Goal: Task Accomplishment & Management: Manage account settings

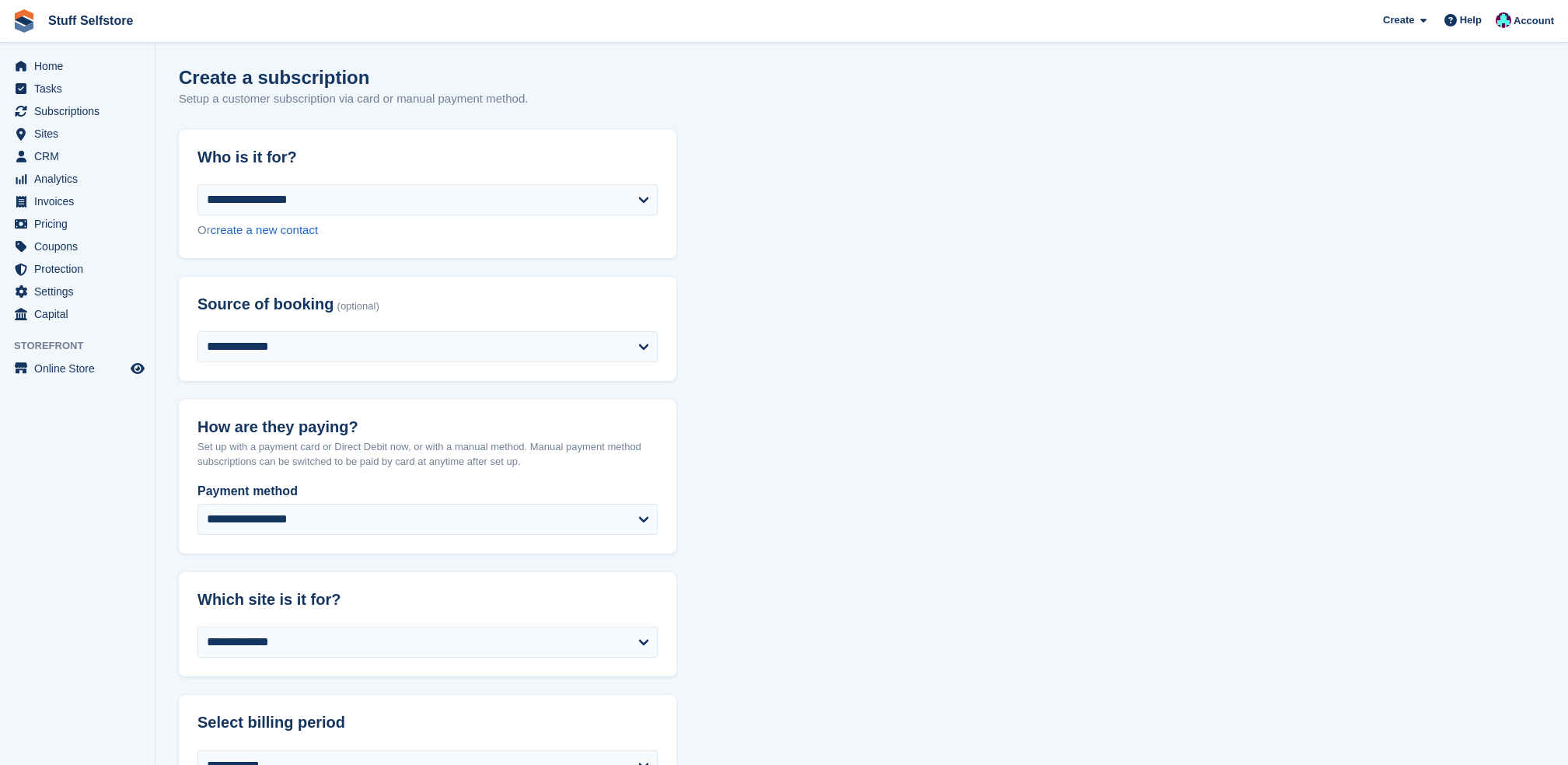
select select "****"
click at [73, 115] on span "Subscriptions" at bounding box center [81, 110] width 93 height 22
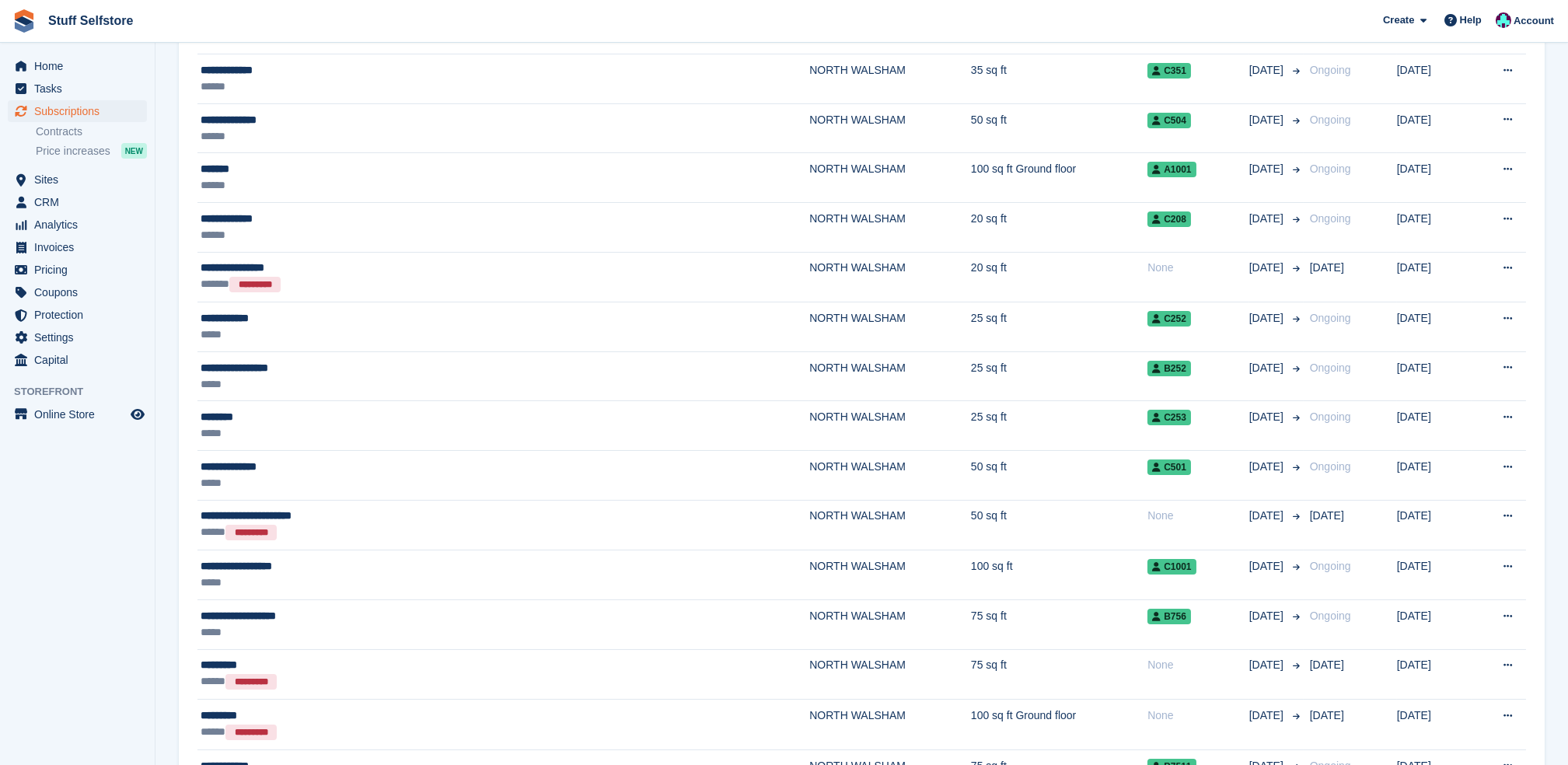
scroll to position [2229, 0]
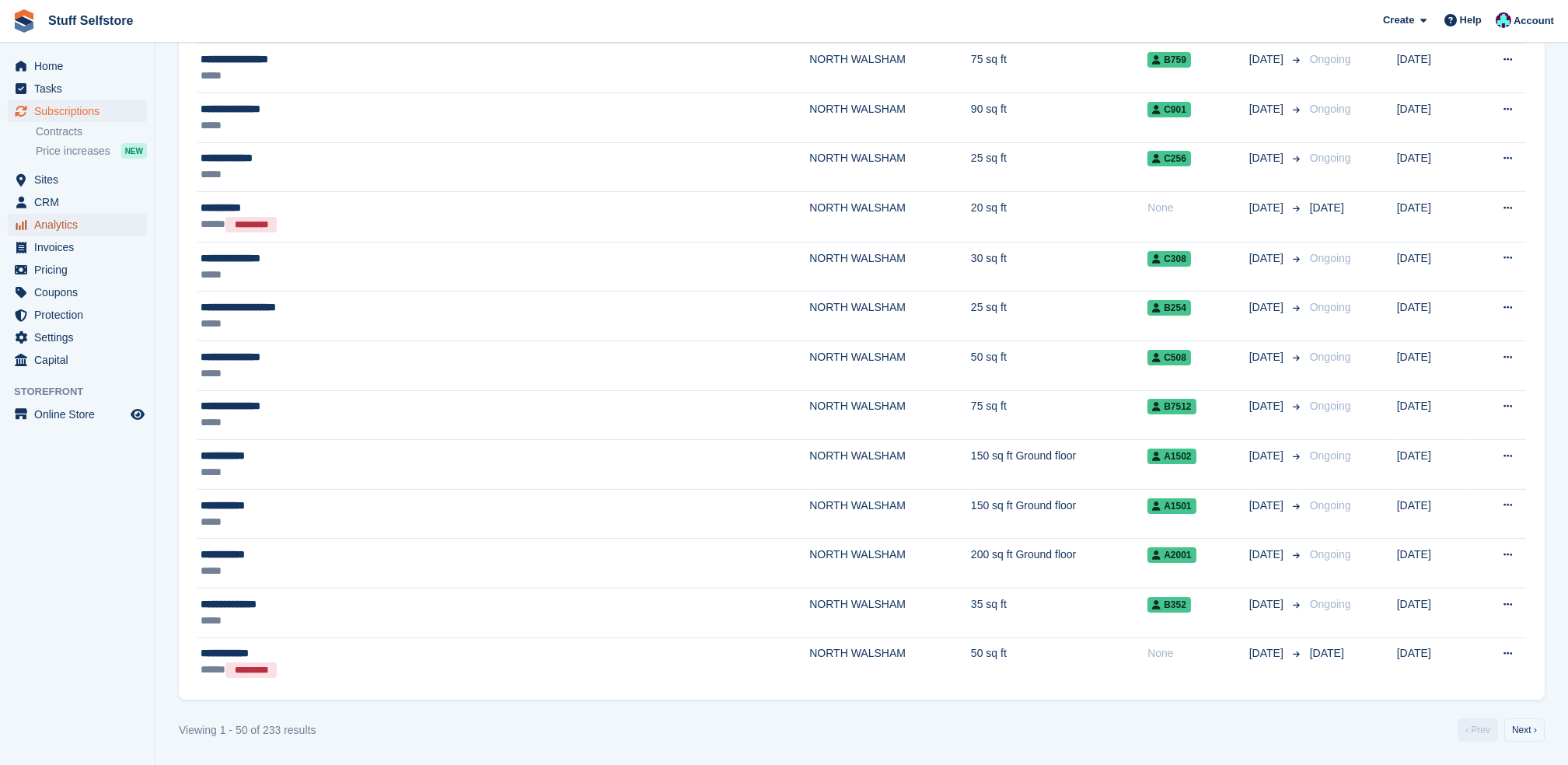
click at [98, 226] on span "Analytics" at bounding box center [81, 224] width 93 height 22
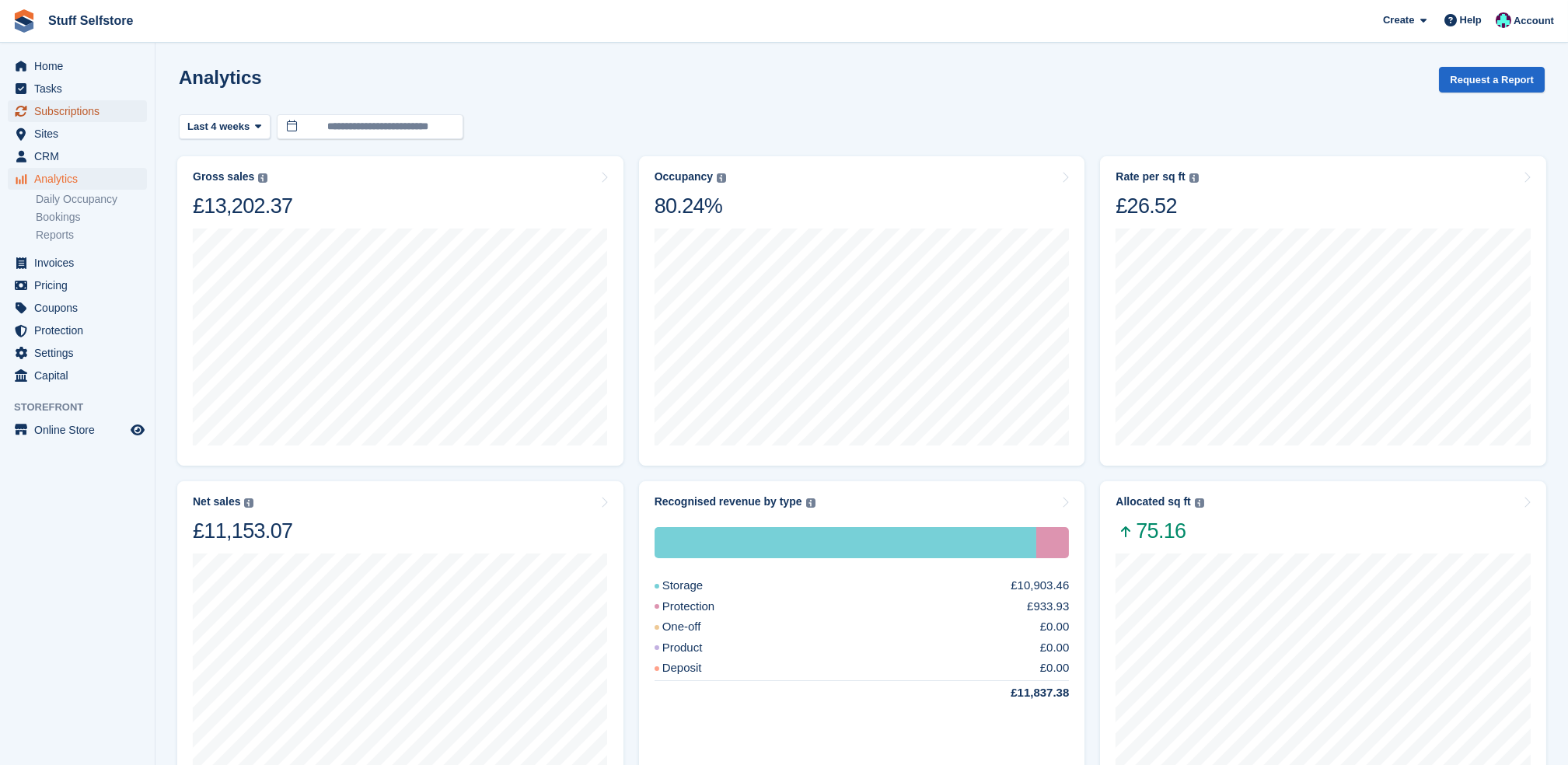
click at [67, 110] on span "Subscriptions" at bounding box center [81, 110] width 93 height 22
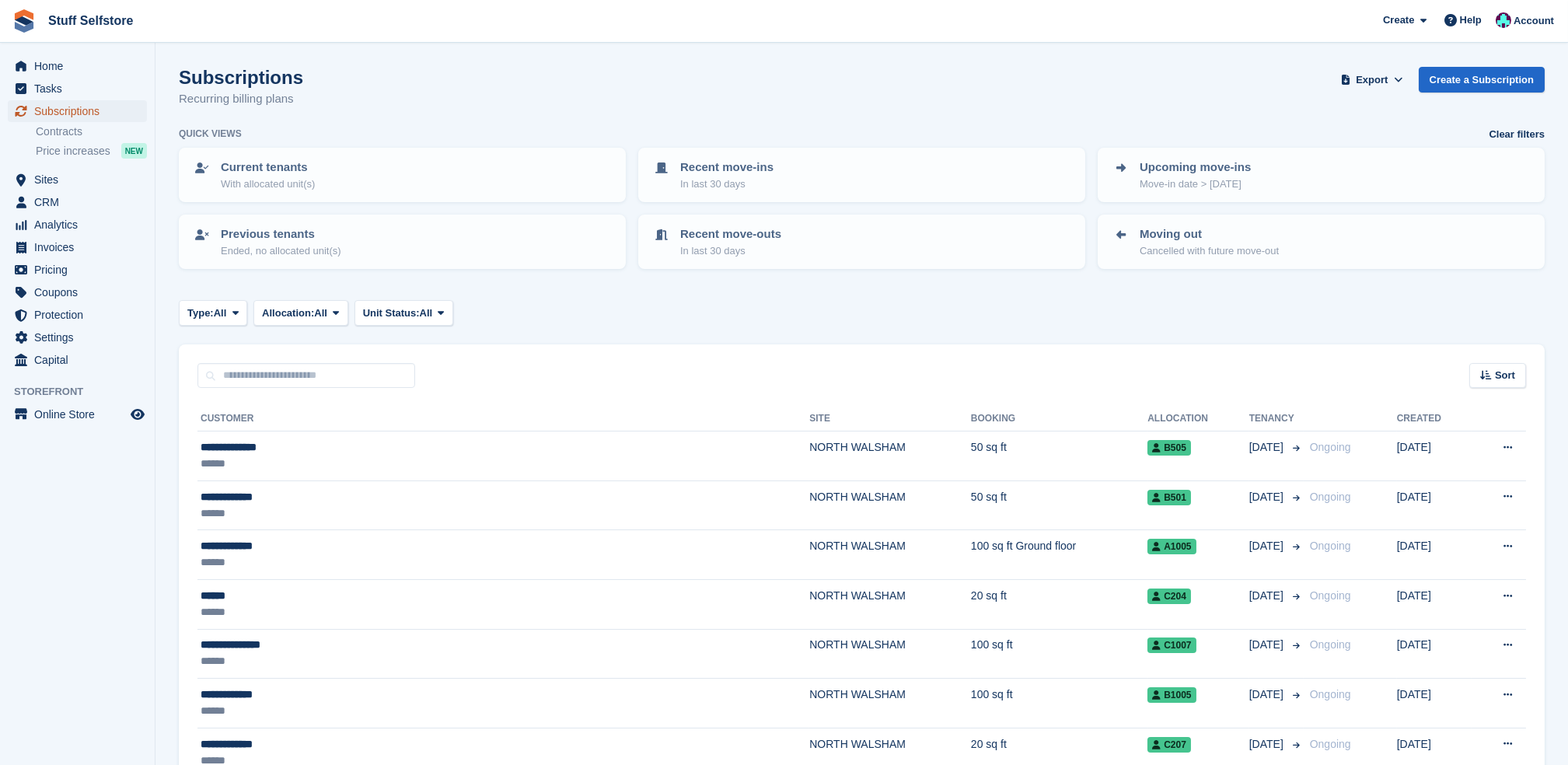
click at [73, 109] on span "Subscriptions" at bounding box center [81, 110] width 93 height 22
click at [102, 172] on span "Sites" at bounding box center [81, 180] width 93 height 22
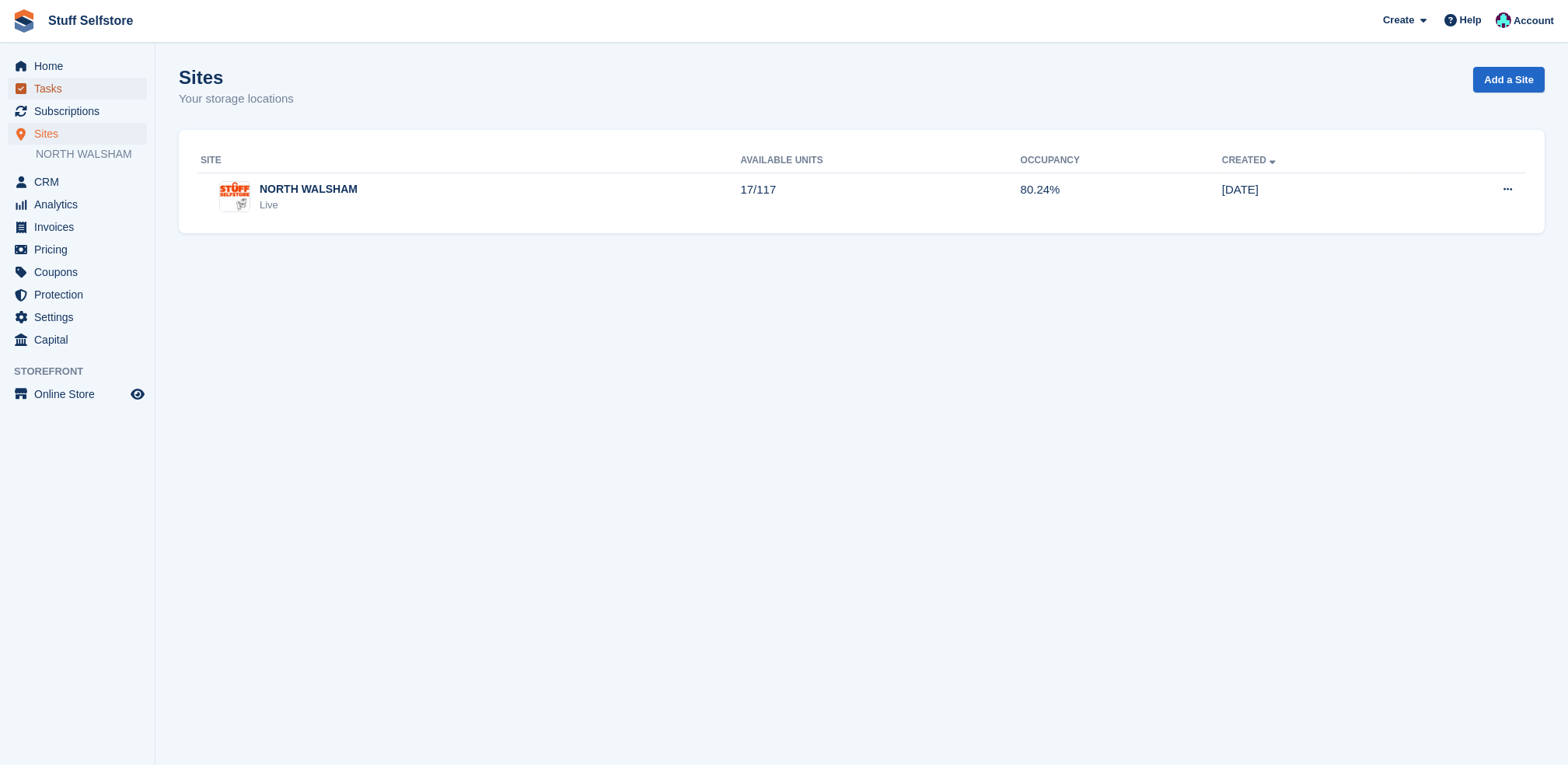
click at [93, 98] on span "Tasks" at bounding box center [81, 89] width 93 height 22
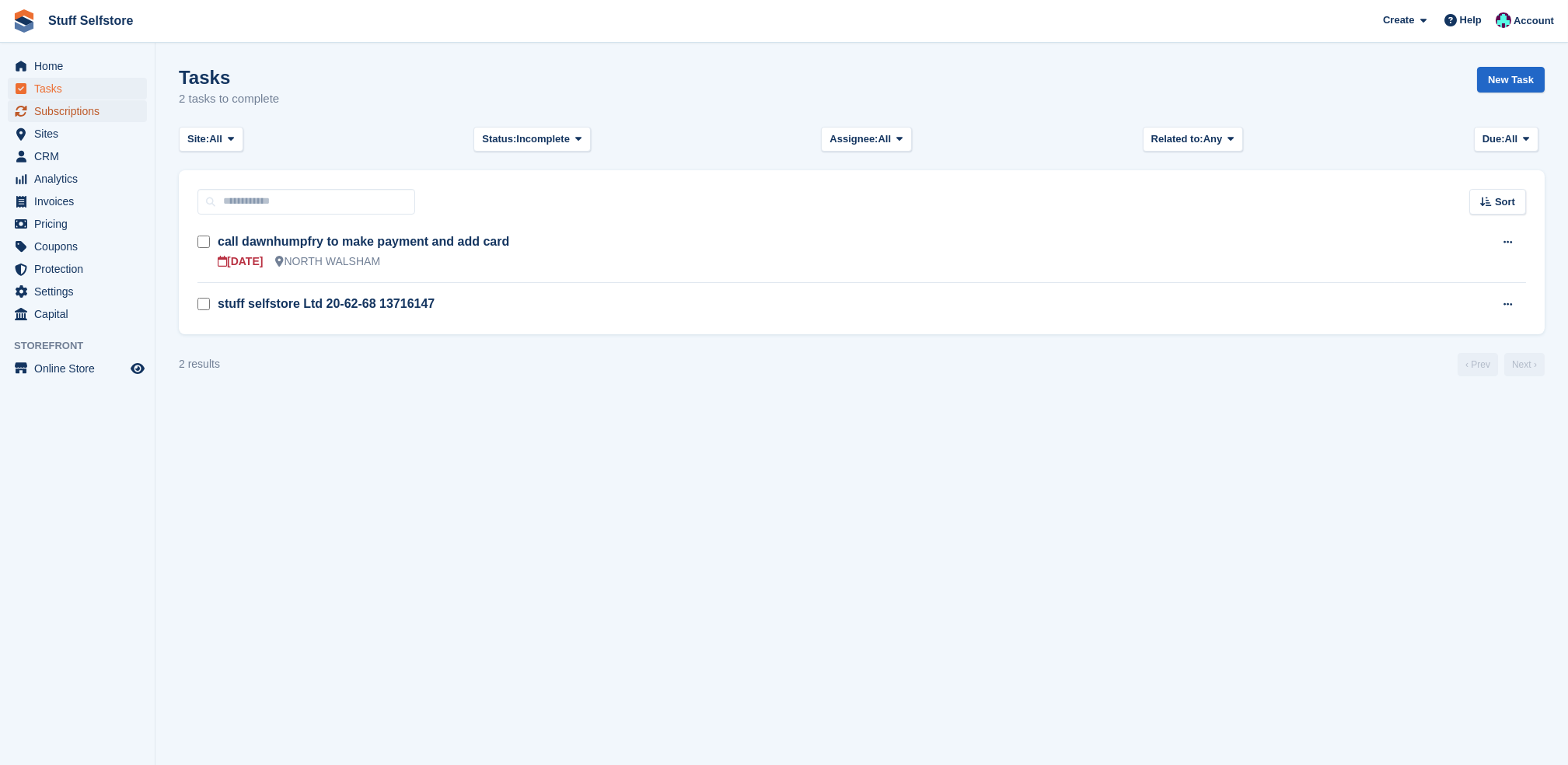
click at [93, 111] on span "Subscriptions" at bounding box center [81, 110] width 93 height 22
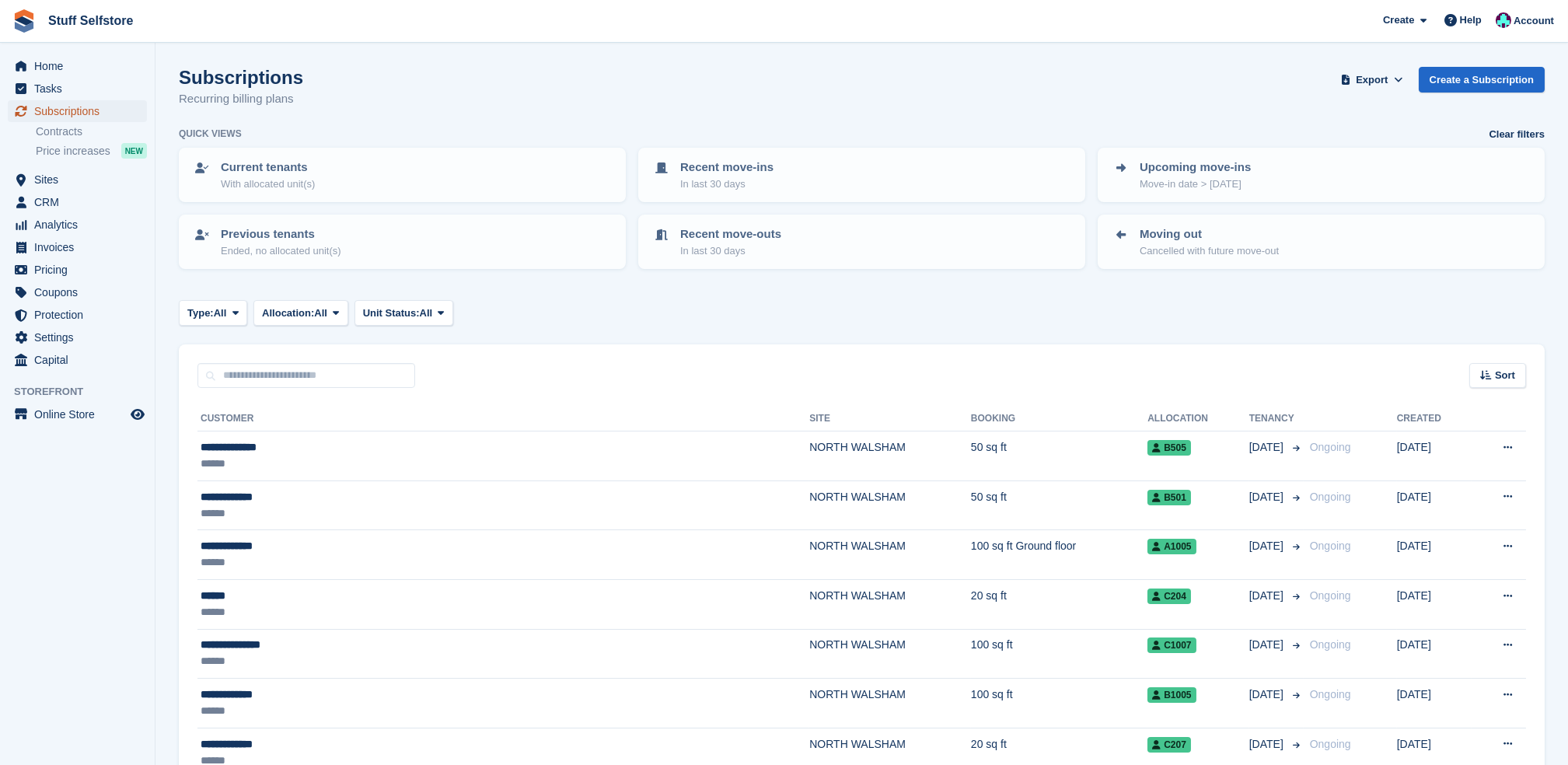
click at [81, 117] on span "Subscriptions" at bounding box center [81, 110] width 93 height 22
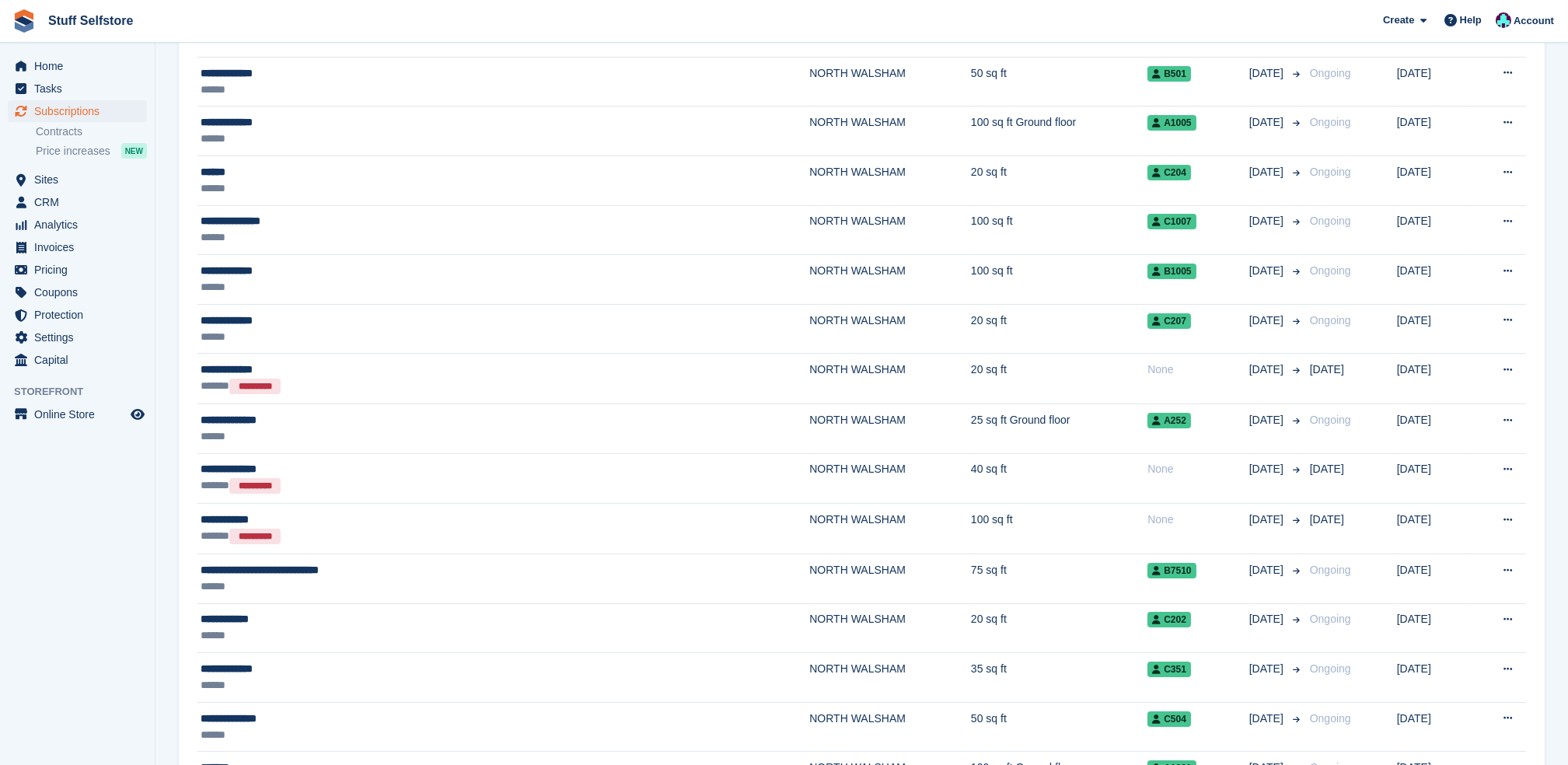
scroll to position [311, 0]
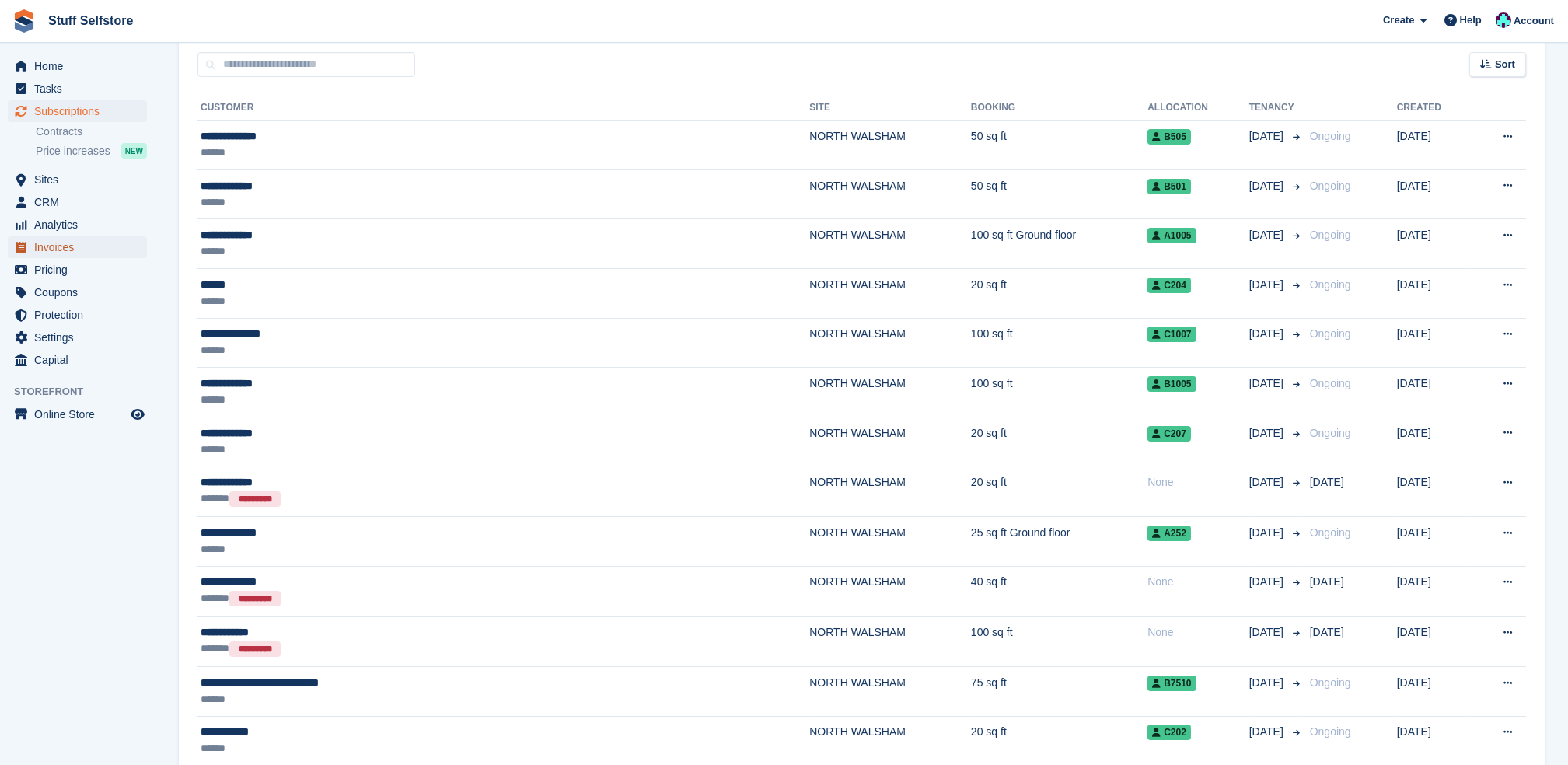
click at [95, 256] on span "Invoices" at bounding box center [81, 247] width 93 height 22
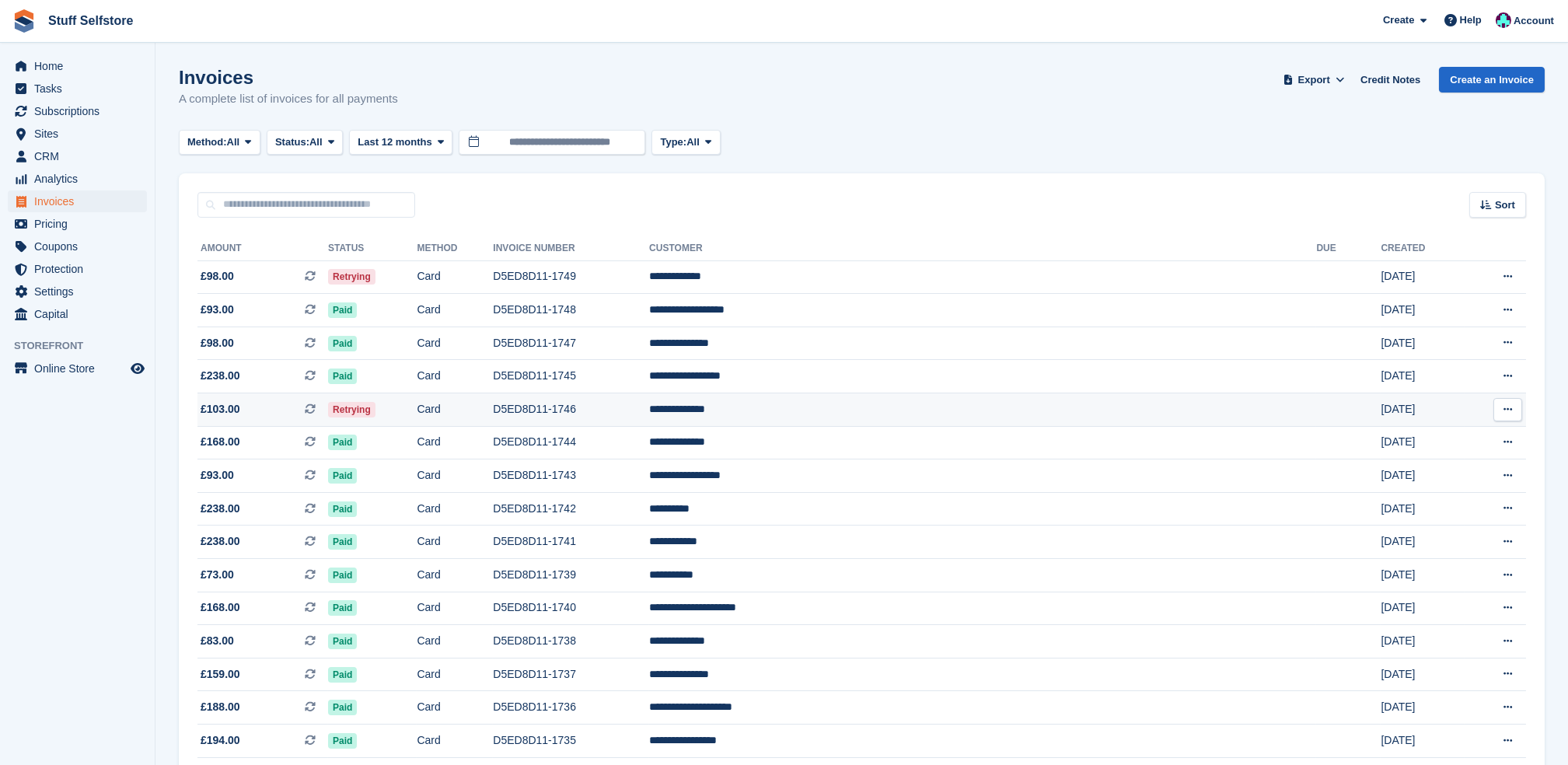
click at [641, 410] on td "D5ED8D11-1746" at bounding box center [571, 410] width 156 height 33
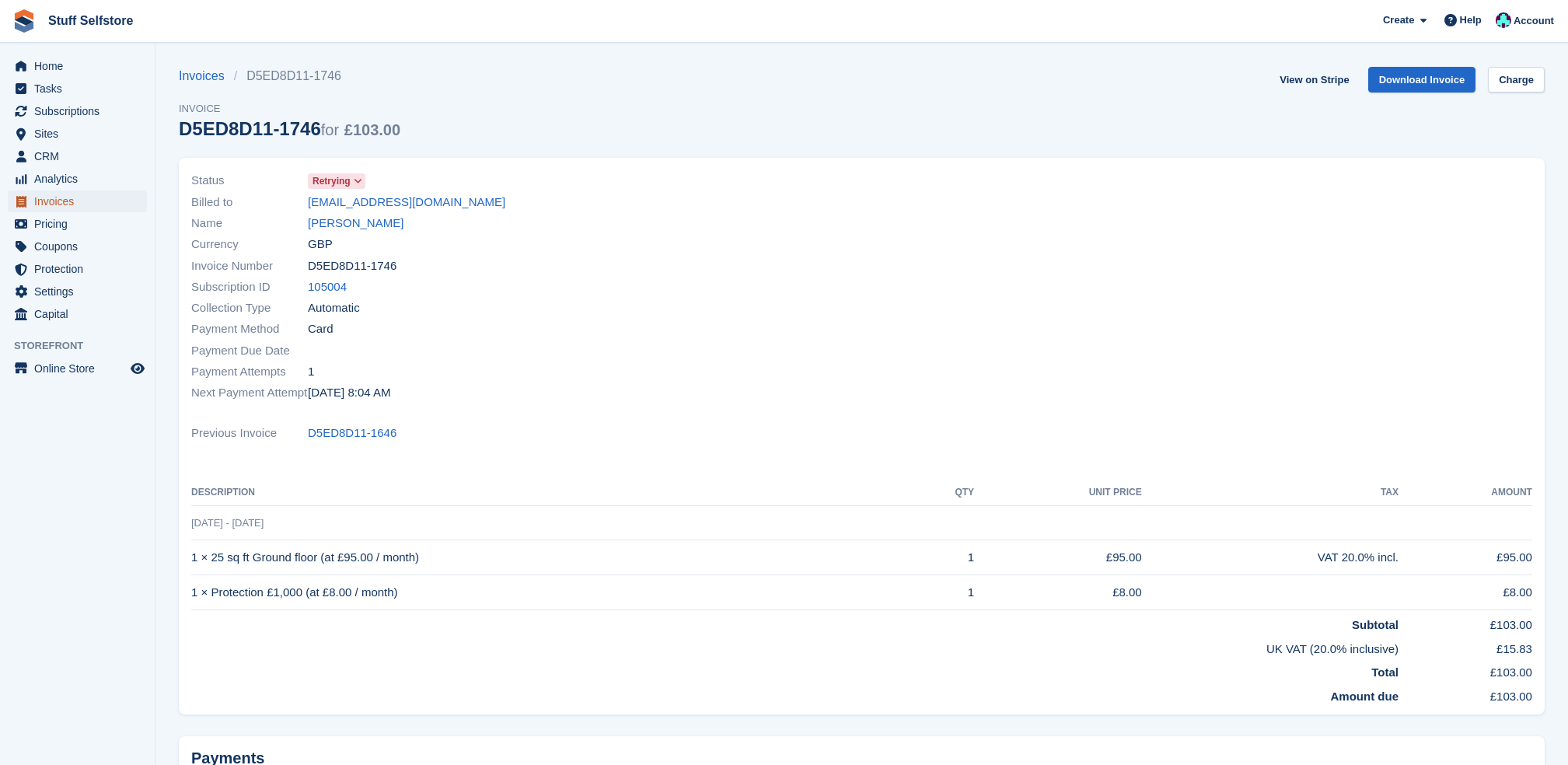
click at [96, 198] on span "Invoices" at bounding box center [81, 201] width 93 height 22
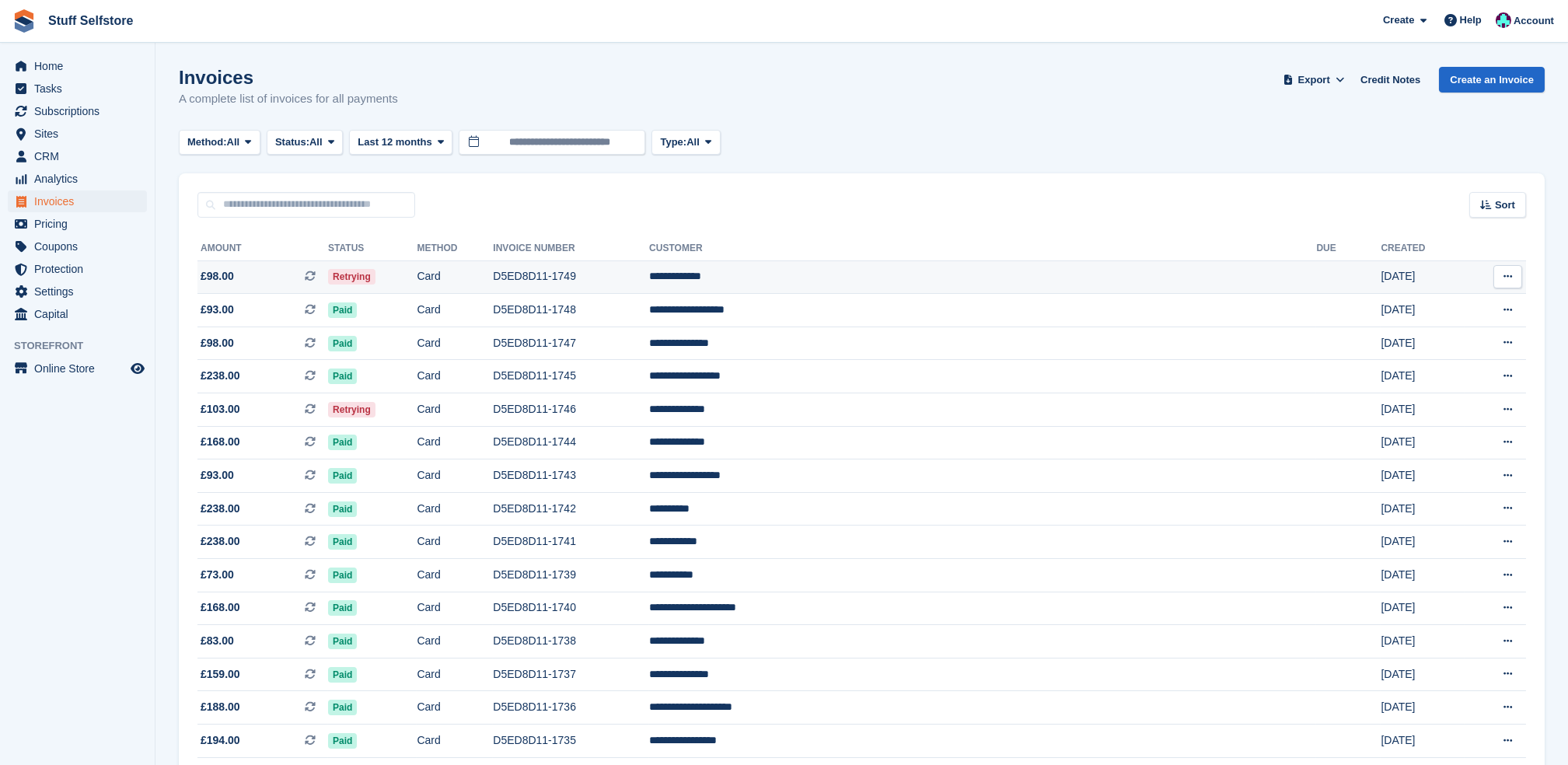
click at [649, 287] on td "D5ED8D11-1749" at bounding box center [571, 277] width 156 height 33
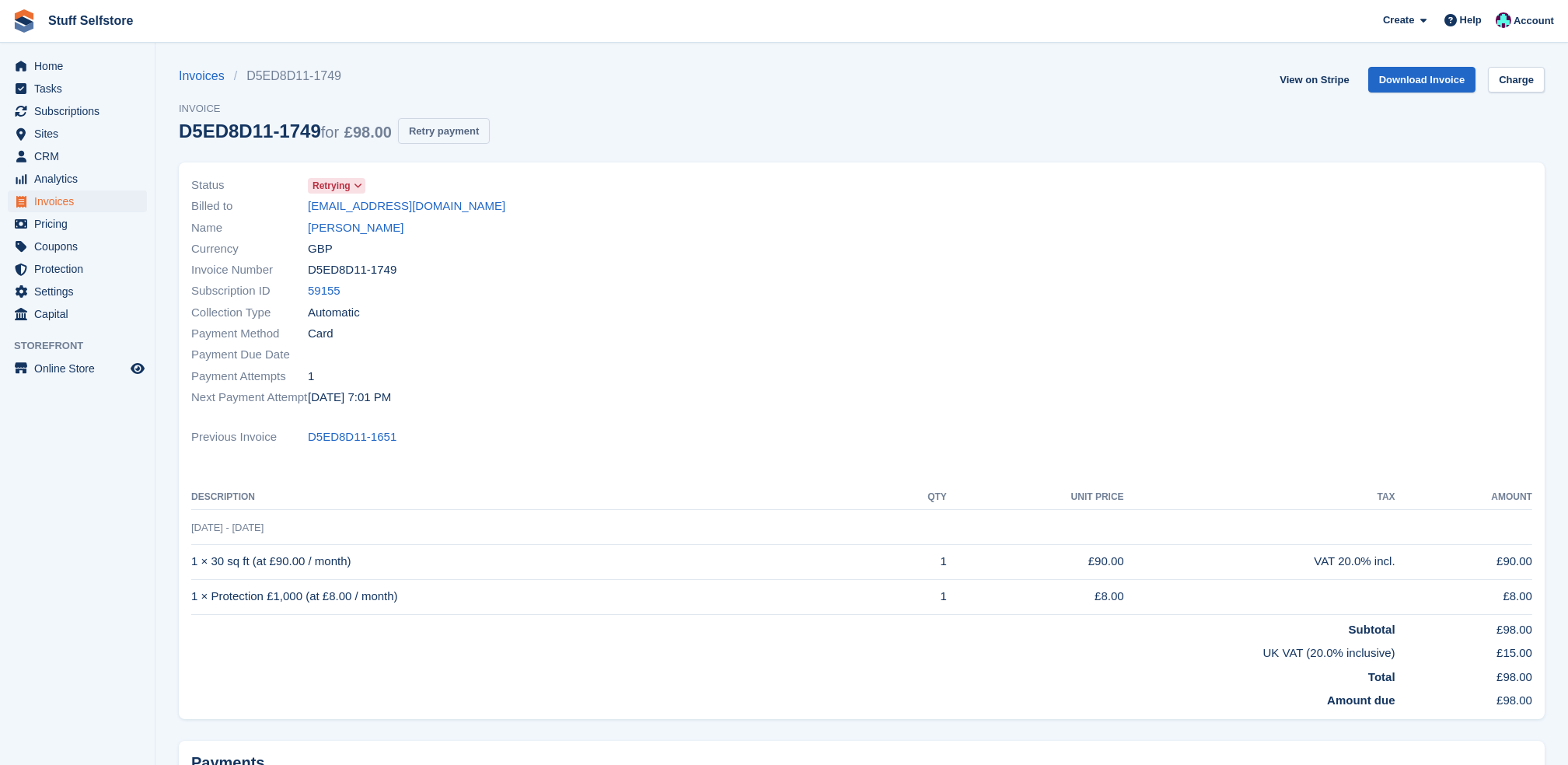
click at [468, 135] on button "Retry payment" at bounding box center [443, 131] width 92 height 25
click at [86, 115] on span "Subscriptions" at bounding box center [81, 110] width 93 height 22
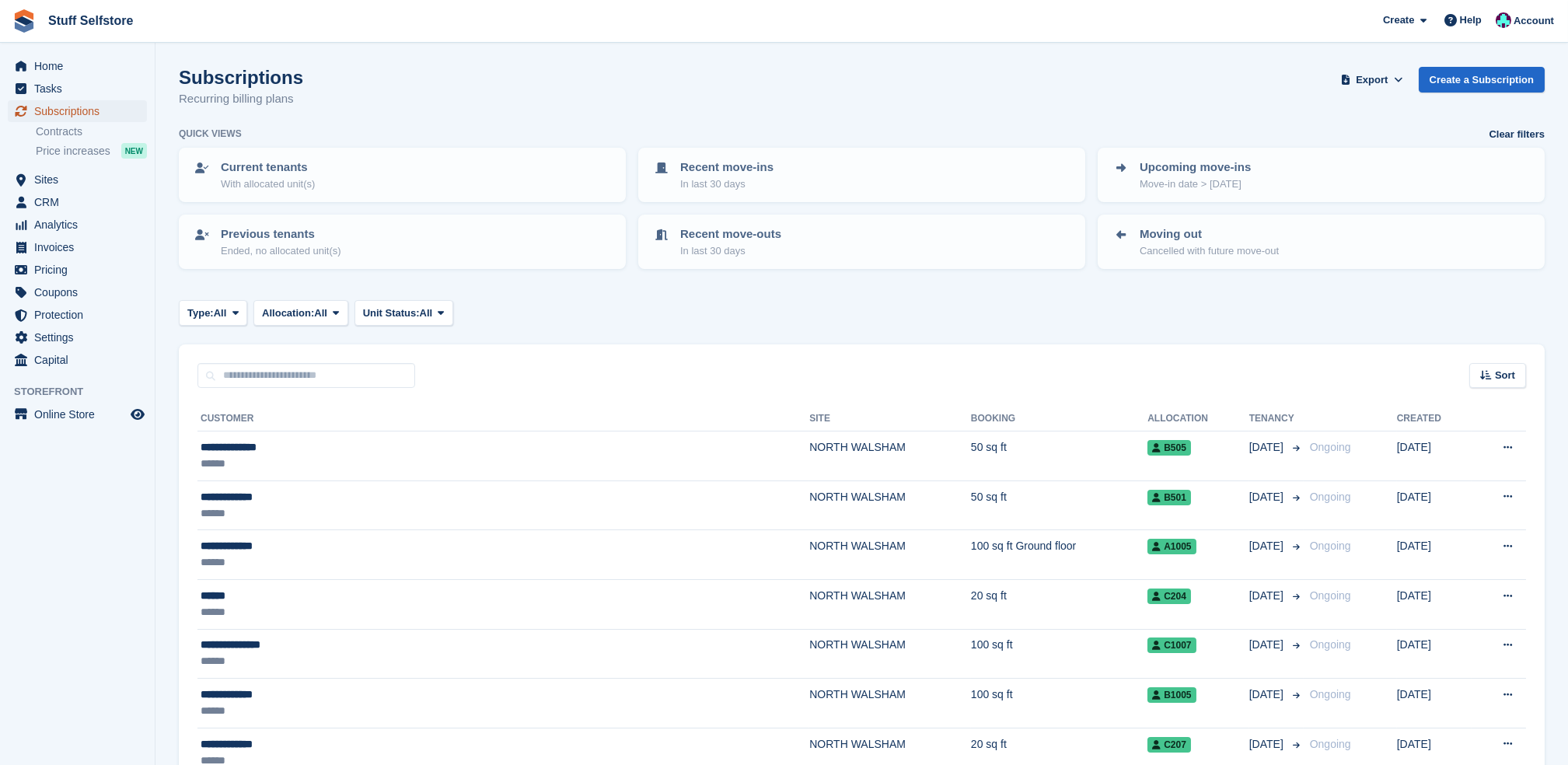
click at [95, 119] on span "Subscriptions" at bounding box center [81, 110] width 93 height 22
click at [51, 111] on span "Subscriptions" at bounding box center [81, 110] width 93 height 22
click at [127, 87] on span "Tasks" at bounding box center [81, 89] width 93 height 22
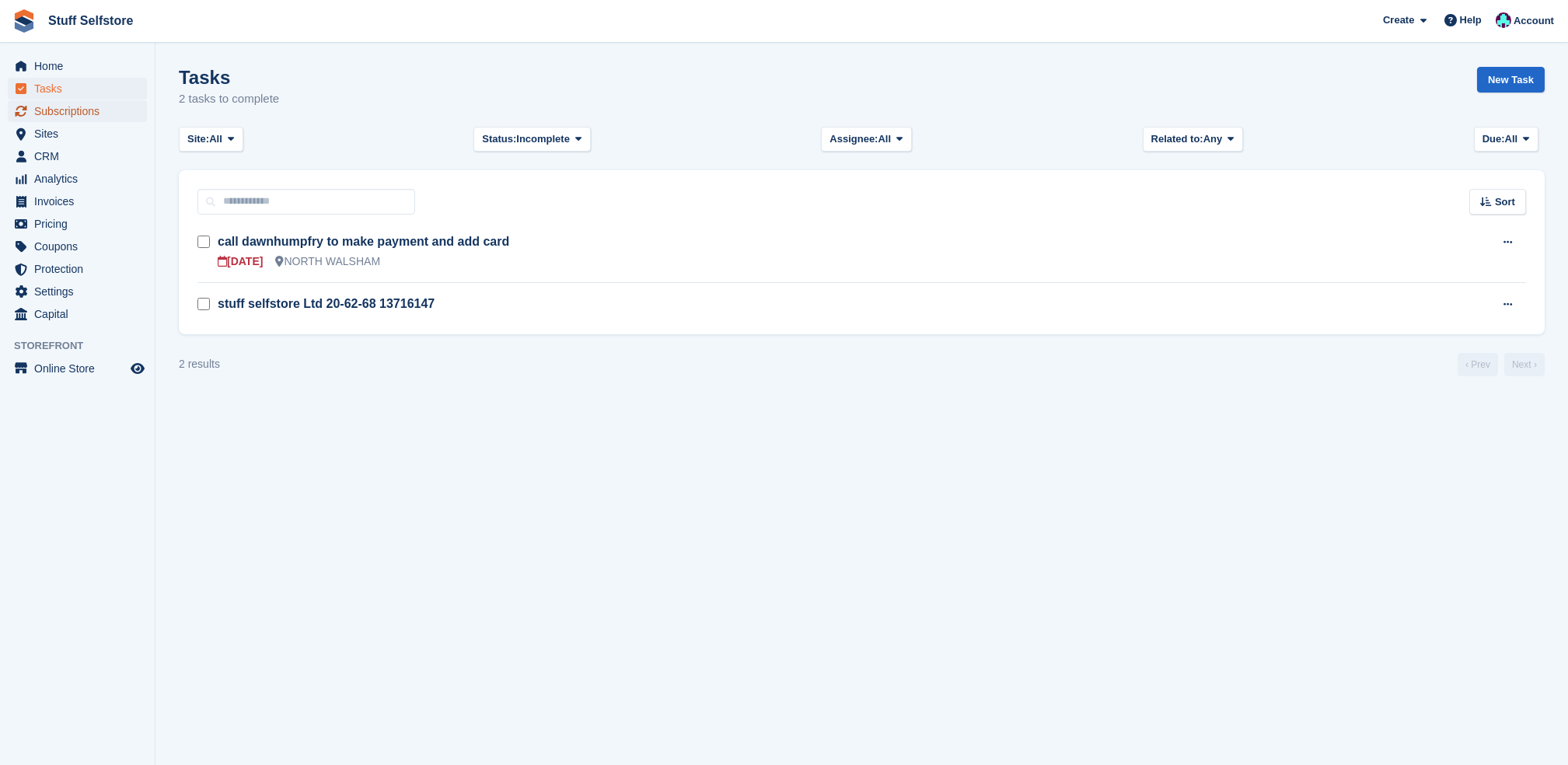
click at [124, 107] on span "Subscriptions" at bounding box center [81, 110] width 93 height 22
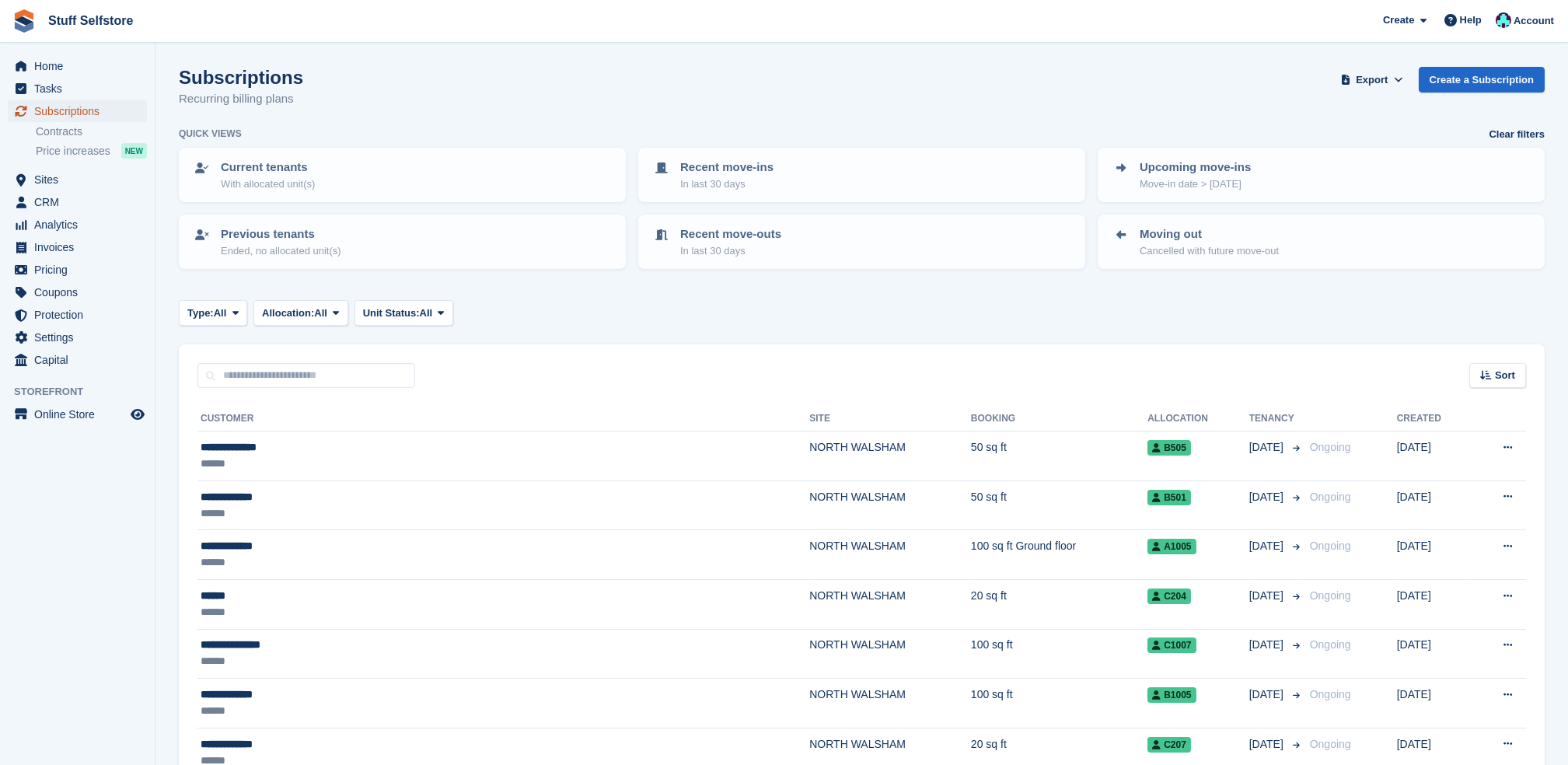
click at [53, 104] on span "Subscriptions" at bounding box center [81, 110] width 93 height 22
drag, startPoint x: 0, startPoint y: 0, endPoint x: 59, endPoint y: 107, distance: 122.2
click at [59, 107] on span "Subscriptions" at bounding box center [81, 110] width 93 height 22
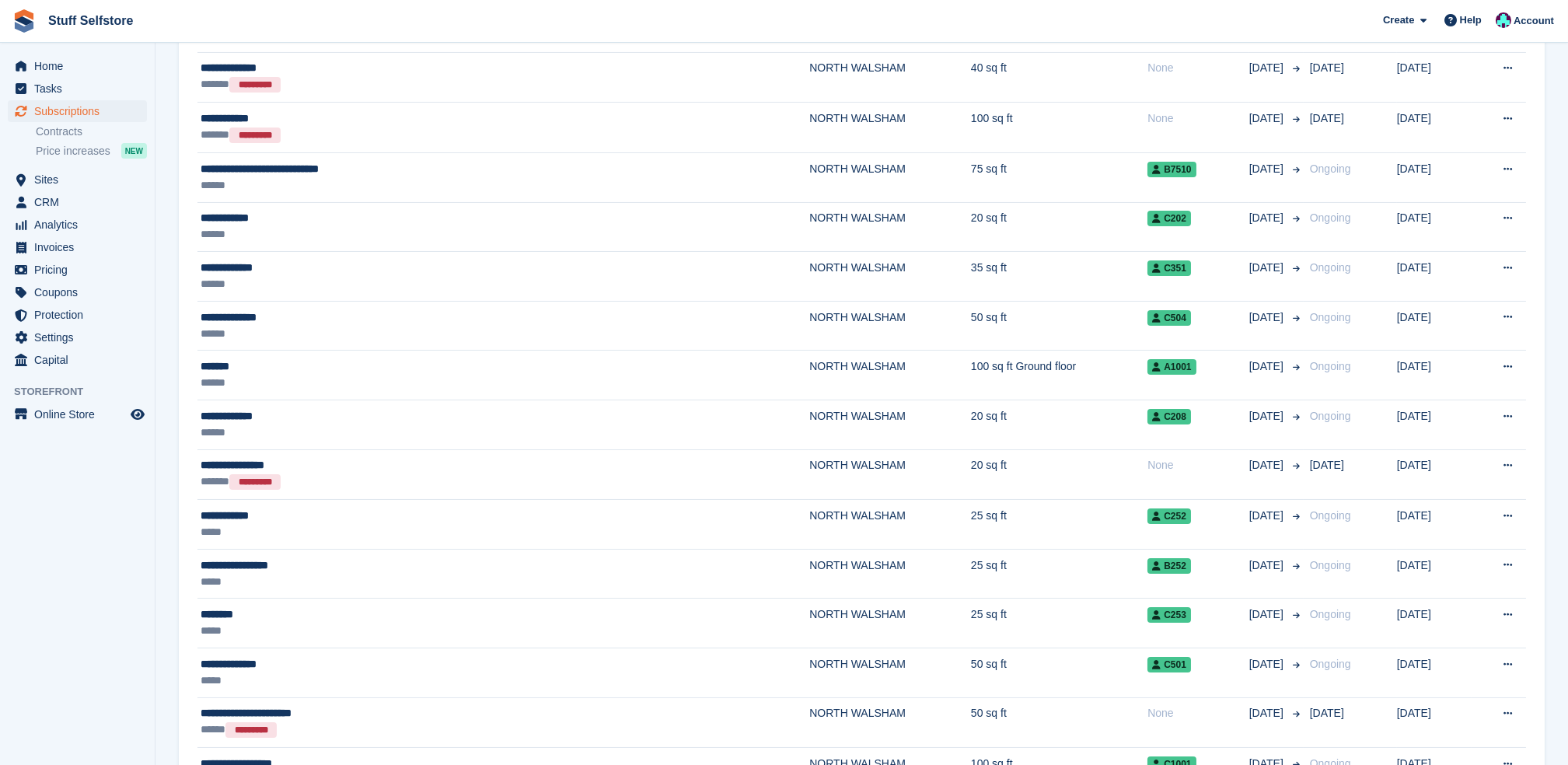
scroll to position [829, 0]
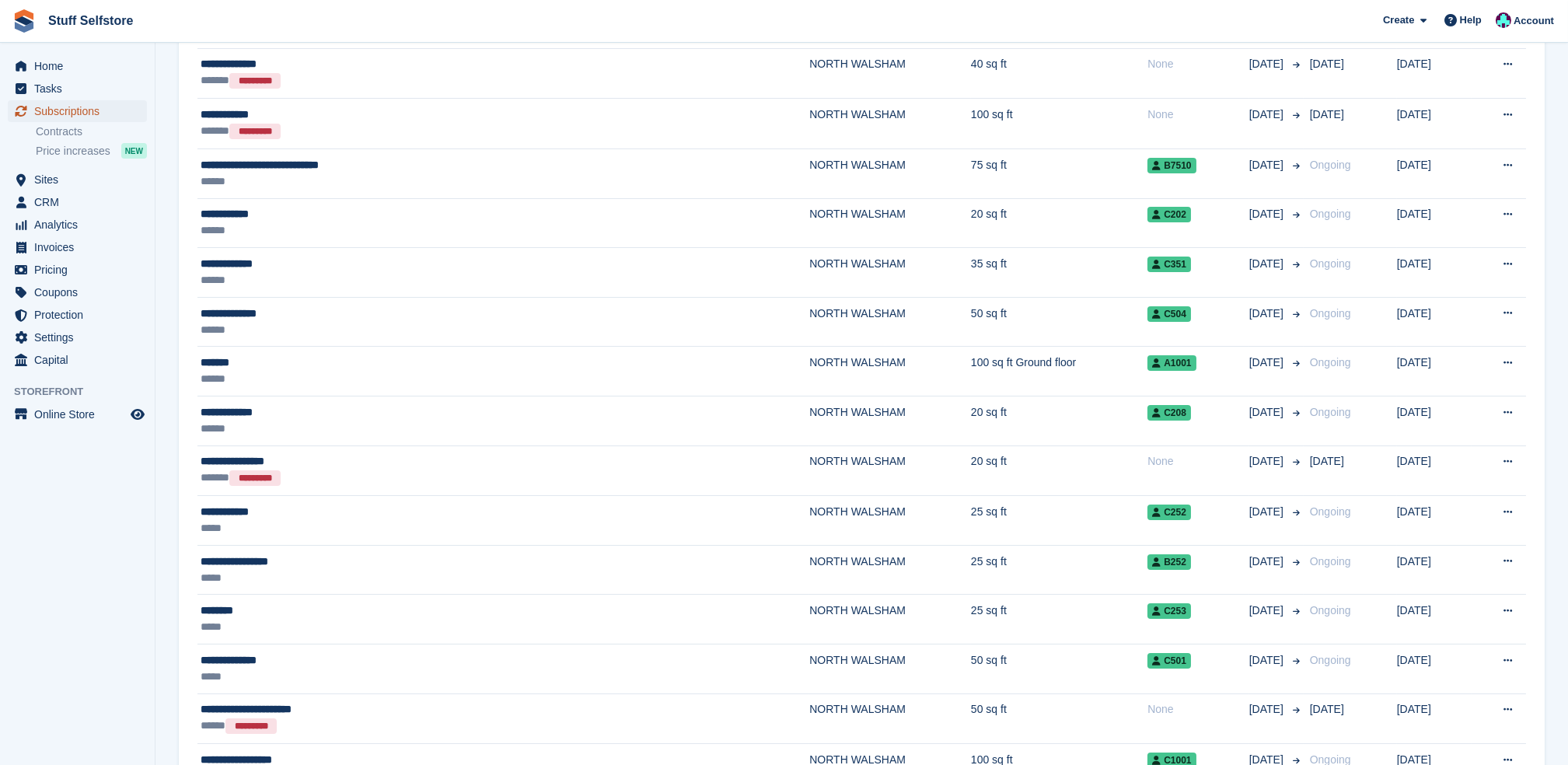
click at [86, 103] on span "Subscriptions" at bounding box center [81, 110] width 93 height 22
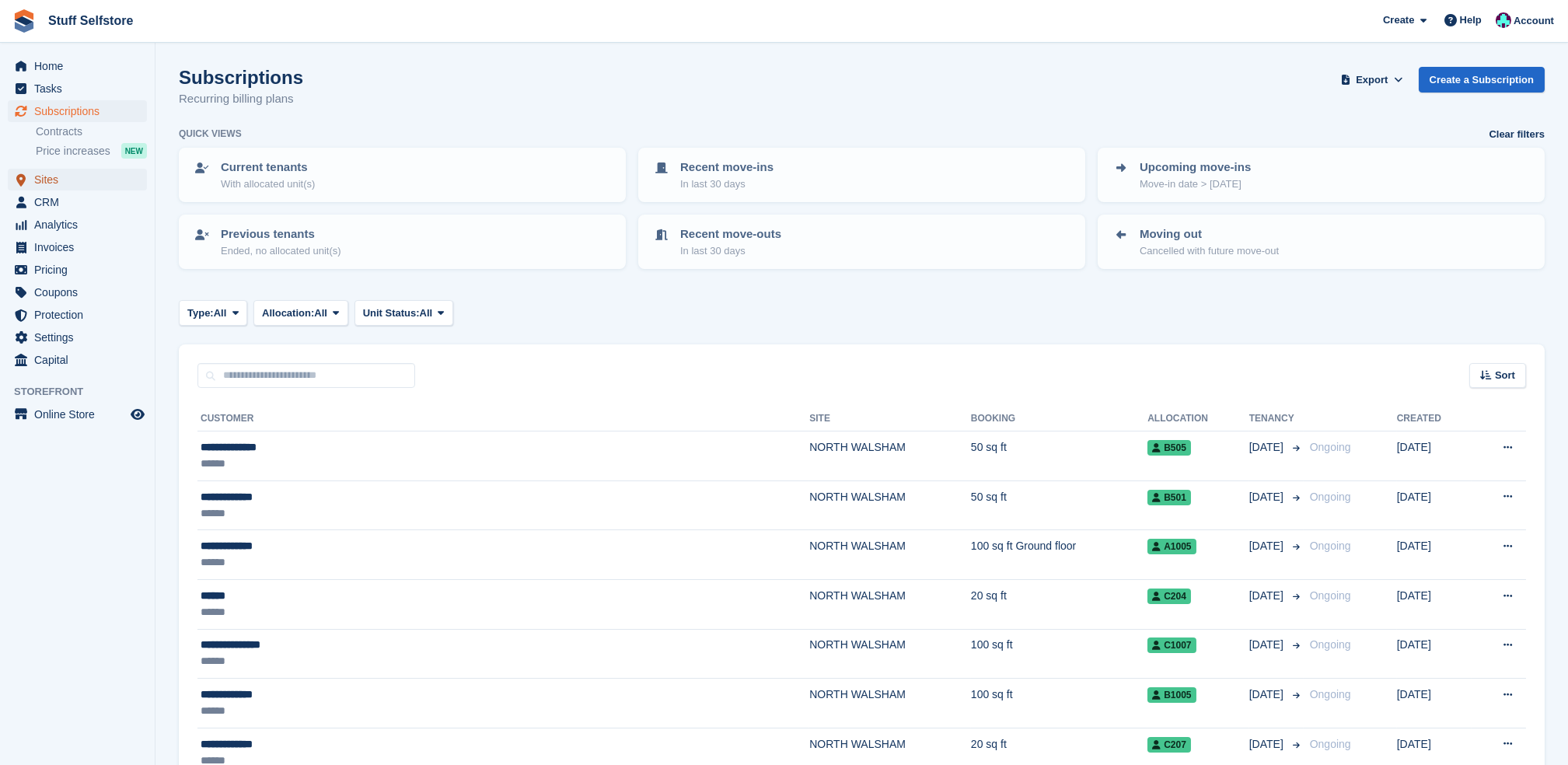
click at [116, 184] on span "Sites" at bounding box center [81, 180] width 93 height 22
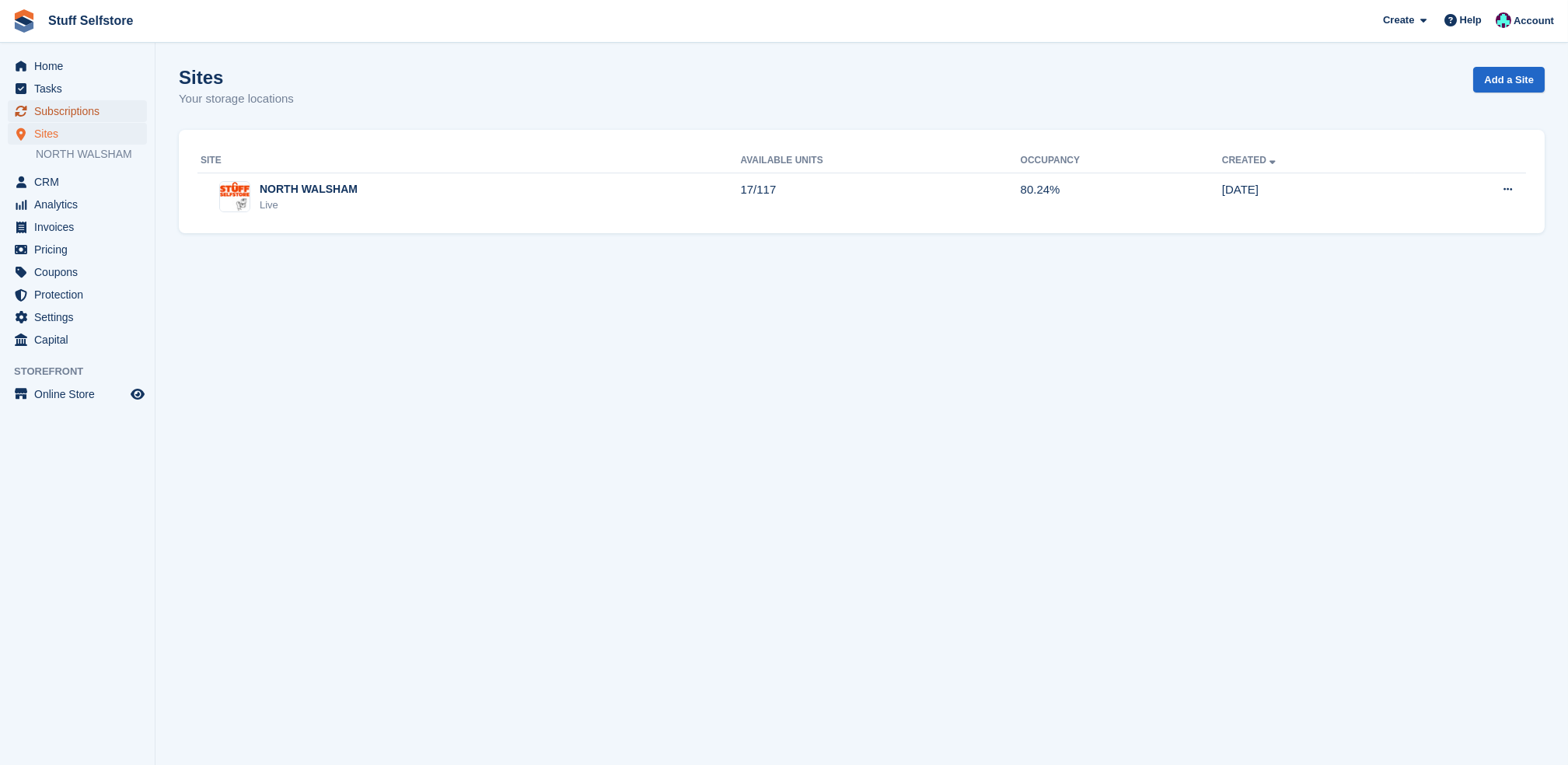
click at [122, 106] on span "Subscriptions" at bounding box center [81, 110] width 93 height 22
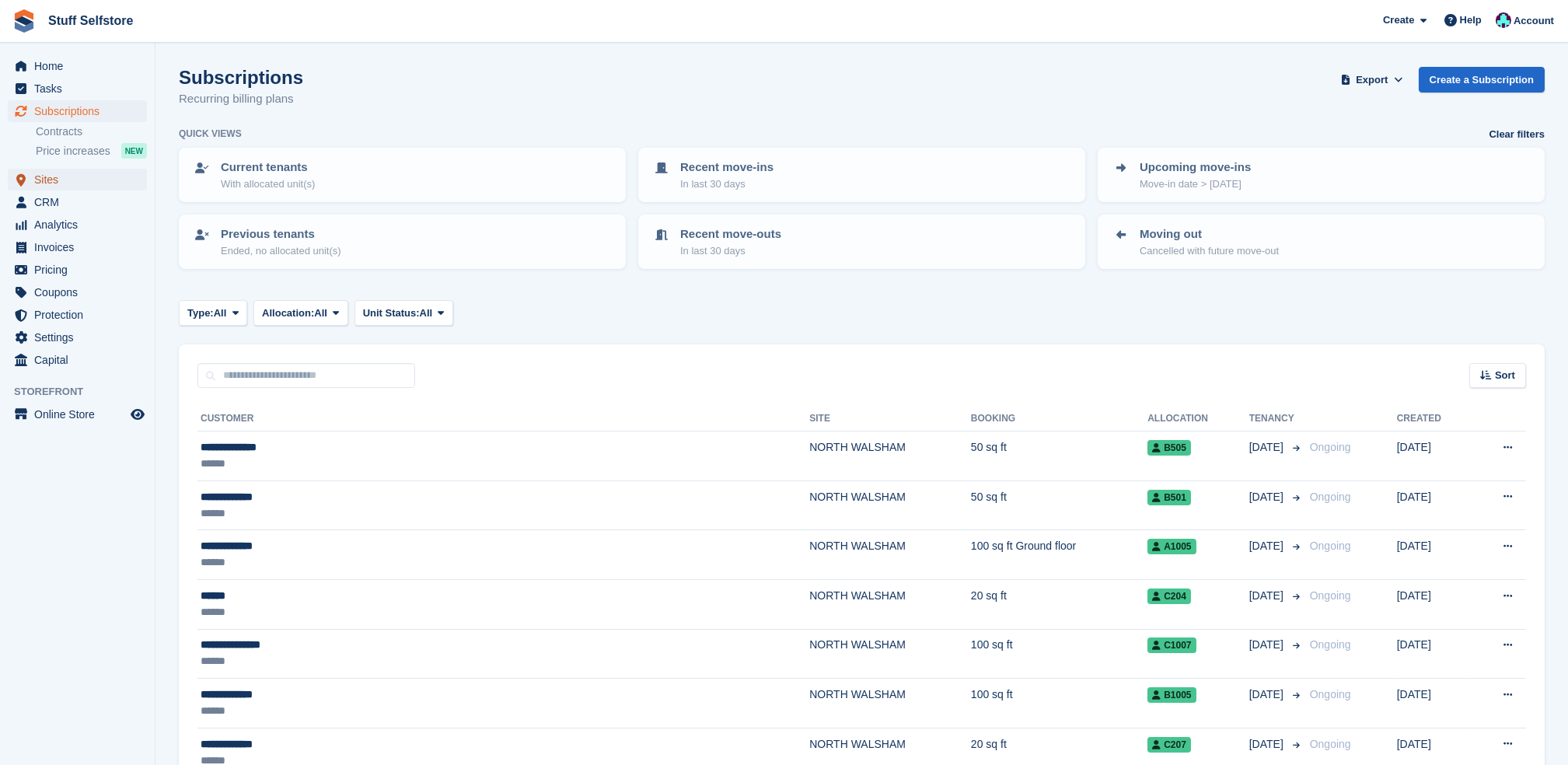
click at [101, 176] on span "Sites" at bounding box center [81, 180] width 93 height 22
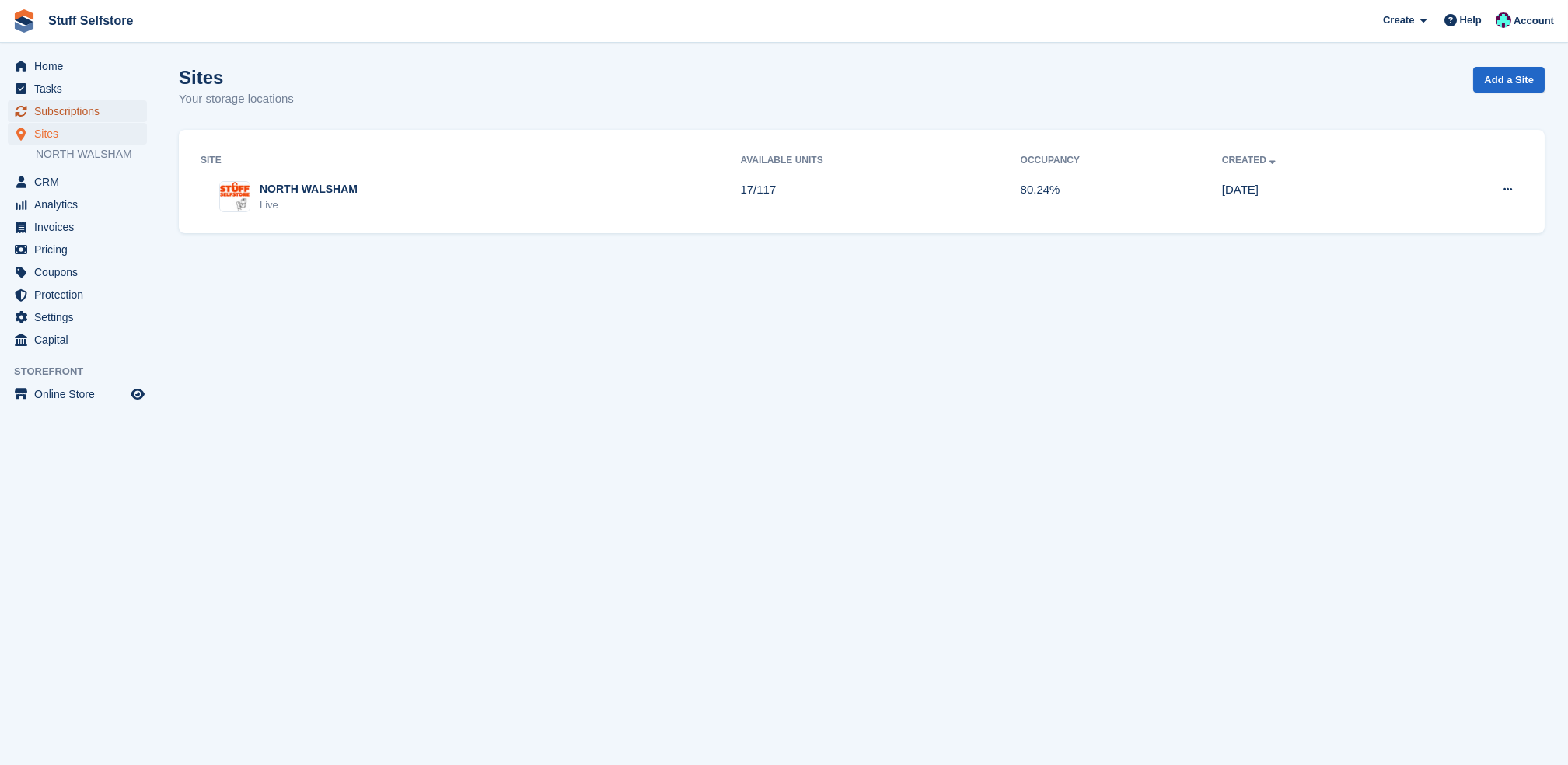
click at [128, 109] on link "Subscriptions" at bounding box center [77, 110] width 139 height 22
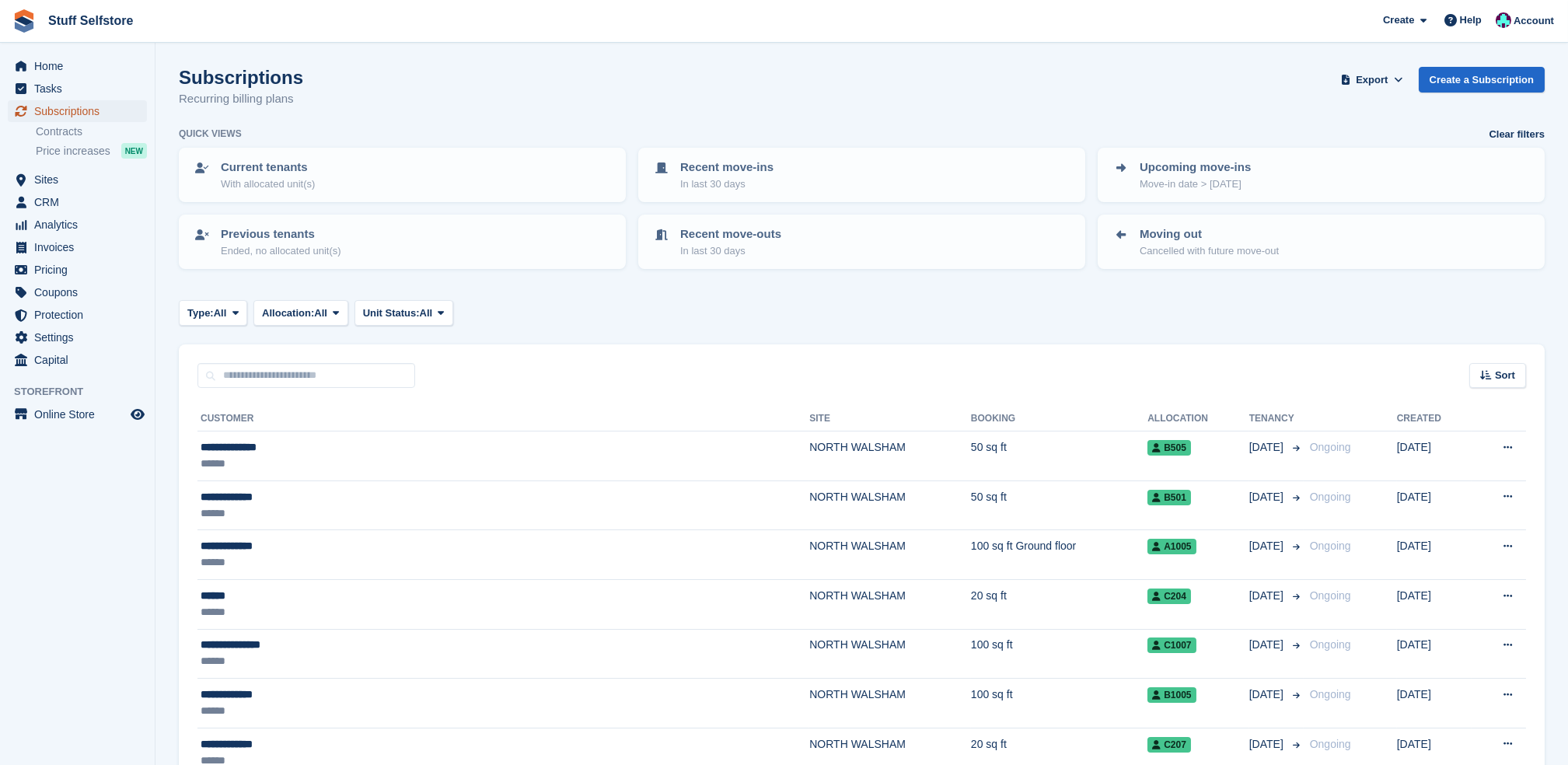
click at [100, 107] on span "Subscriptions" at bounding box center [81, 110] width 93 height 22
click at [126, 106] on span "Subscriptions" at bounding box center [81, 110] width 93 height 22
click at [94, 170] on span "Sites" at bounding box center [81, 180] width 93 height 22
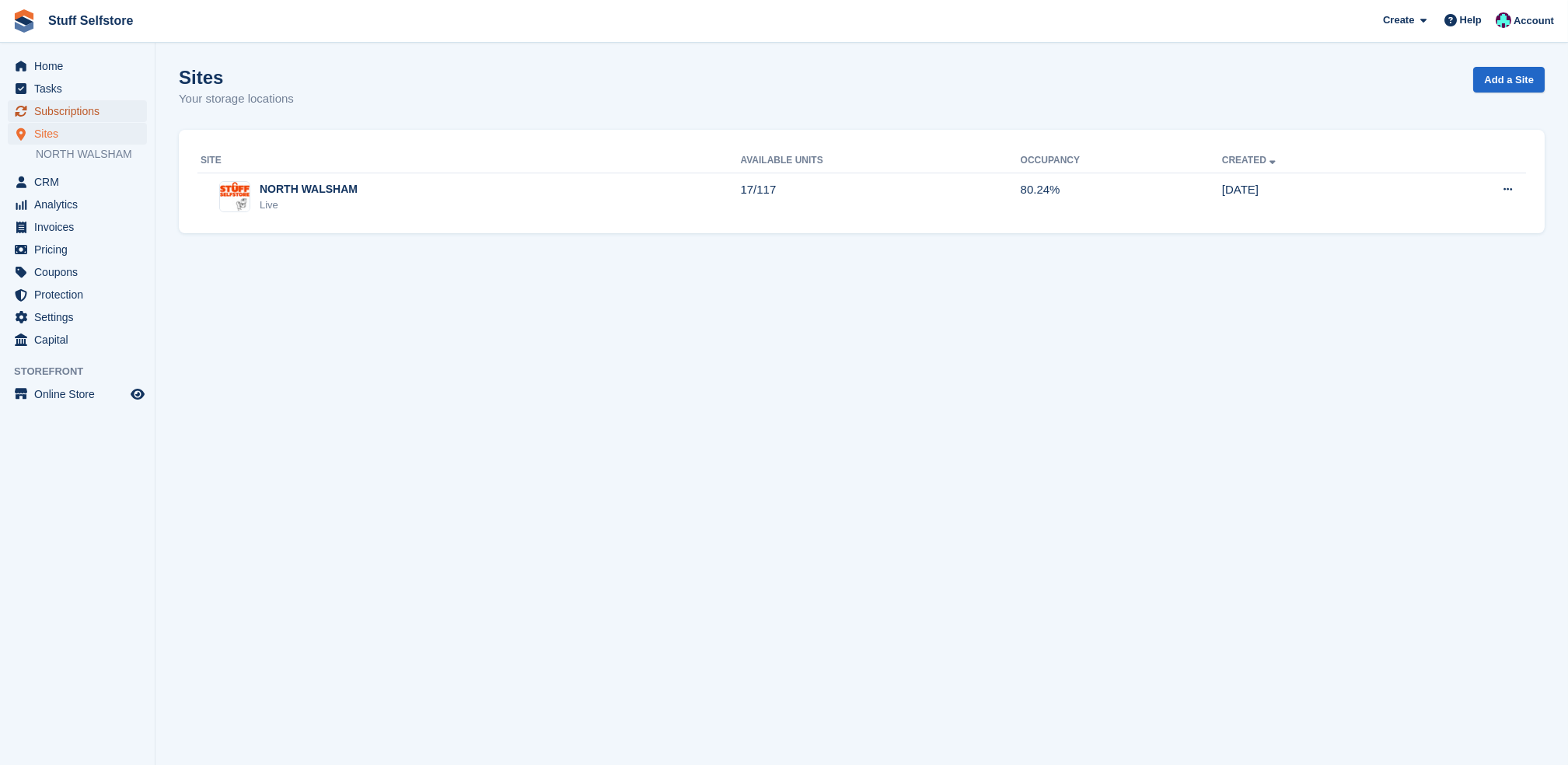
click at [107, 112] on span "Subscriptions" at bounding box center [81, 110] width 93 height 22
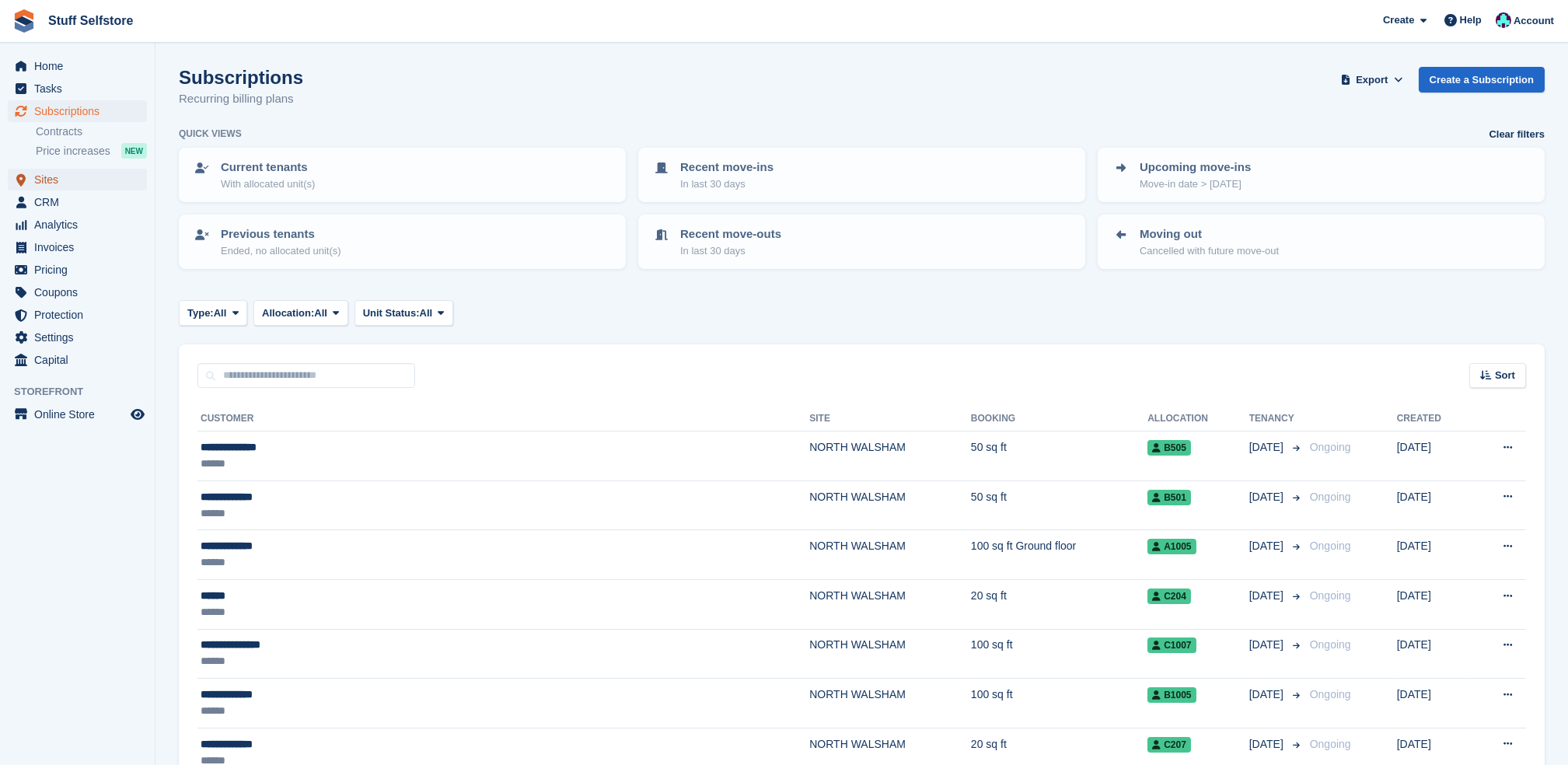
click at [88, 186] on span "Sites" at bounding box center [81, 180] width 93 height 22
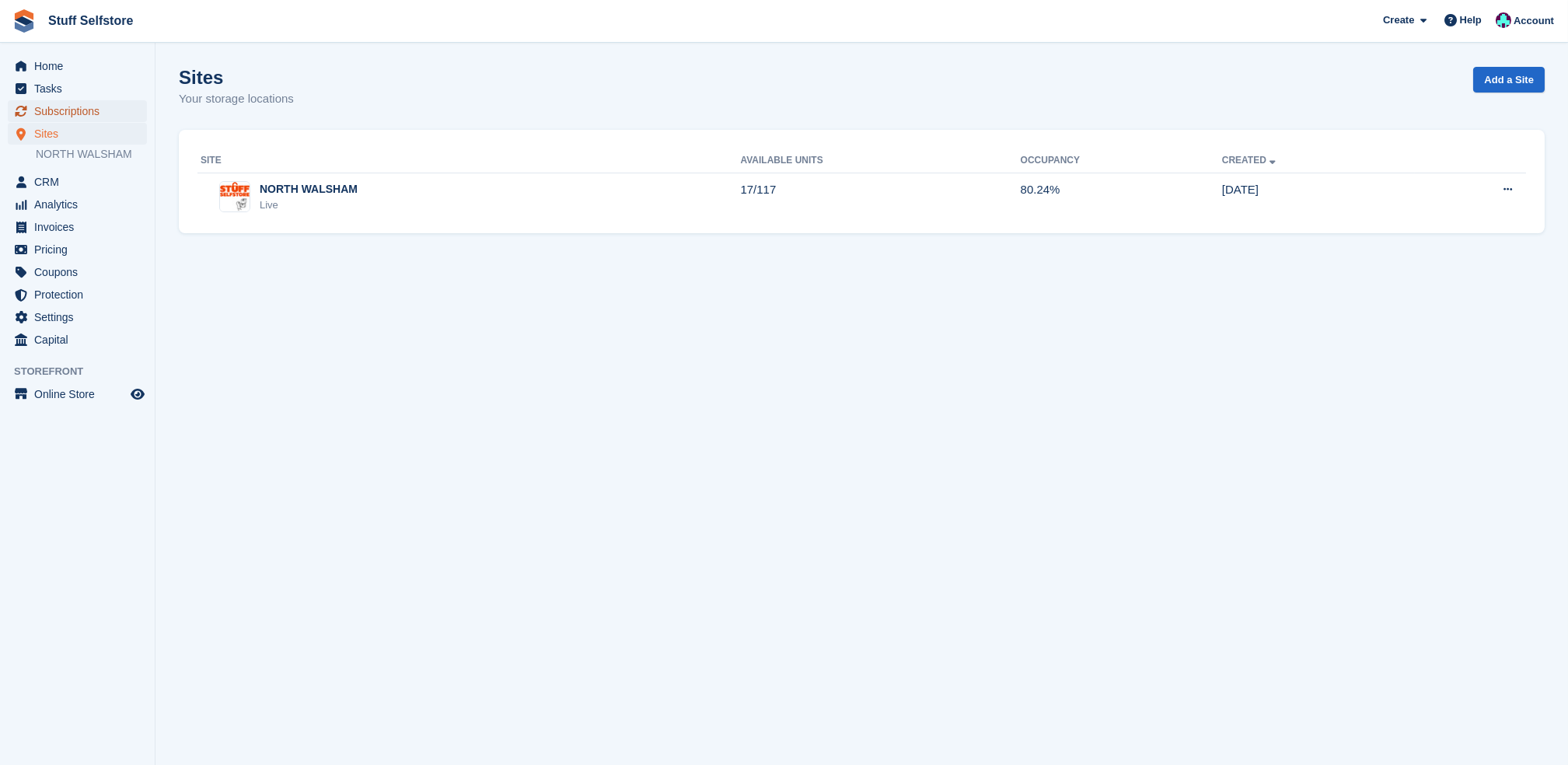
click at [117, 110] on span "Subscriptions" at bounding box center [81, 110] width 93 height 22
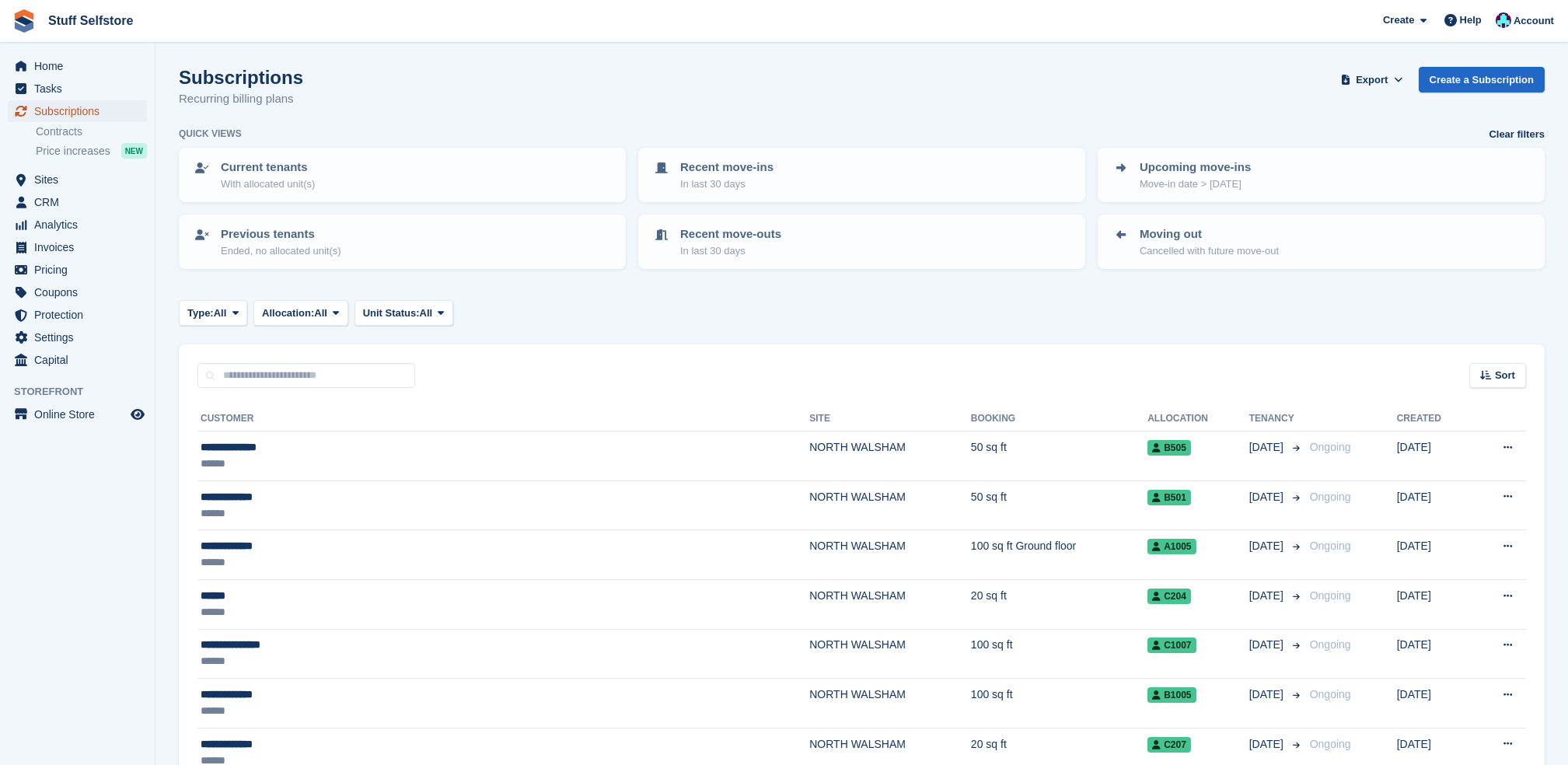
click at [114, 116] on span "Subscriptions" at bounding box center [81, 110] width 93 height 22
click at [80, 103] on span "Subscriptions" at bounding box center [81, 110] width 93 height 22
click at [95, 176] on span "Sites" at bounding box center [81, 180] width 93 height 22
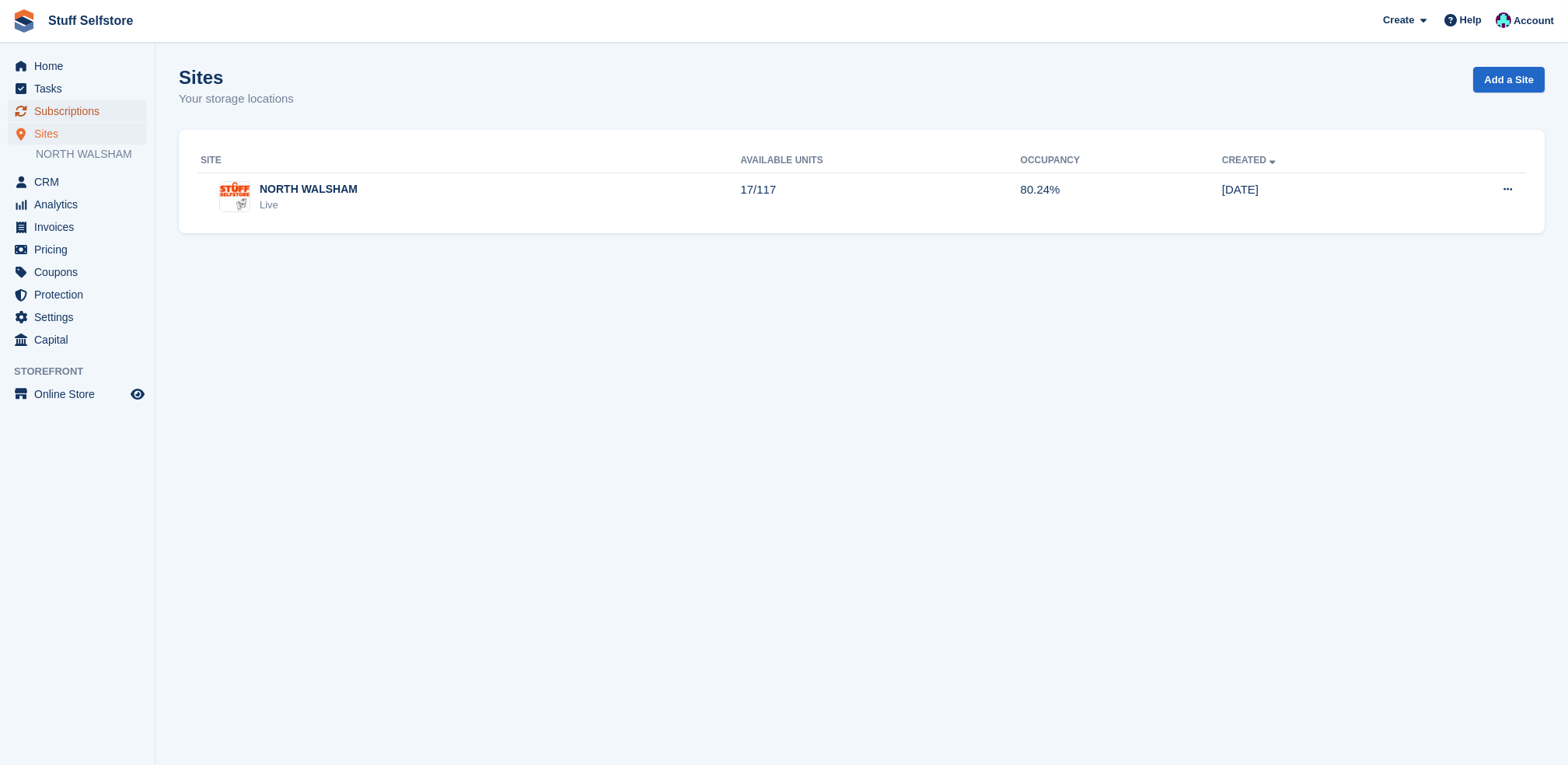
click at [108, 110] on span "Subscriptions" at bounding box center [81, 110] width 93 height 22
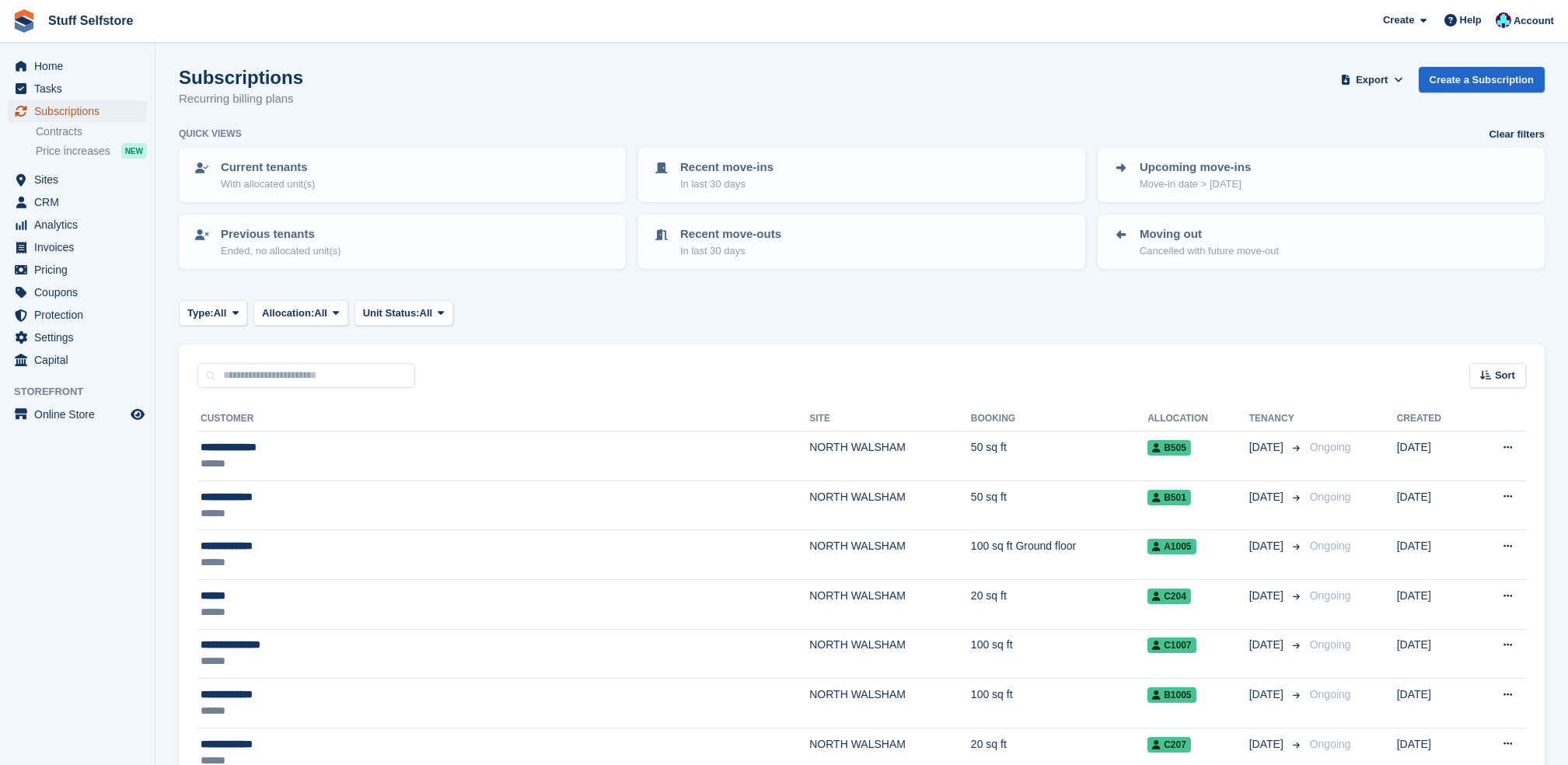
click at [142, 100] on link "Subscriptions" at bounding box center [77, 110] width 139 height 22
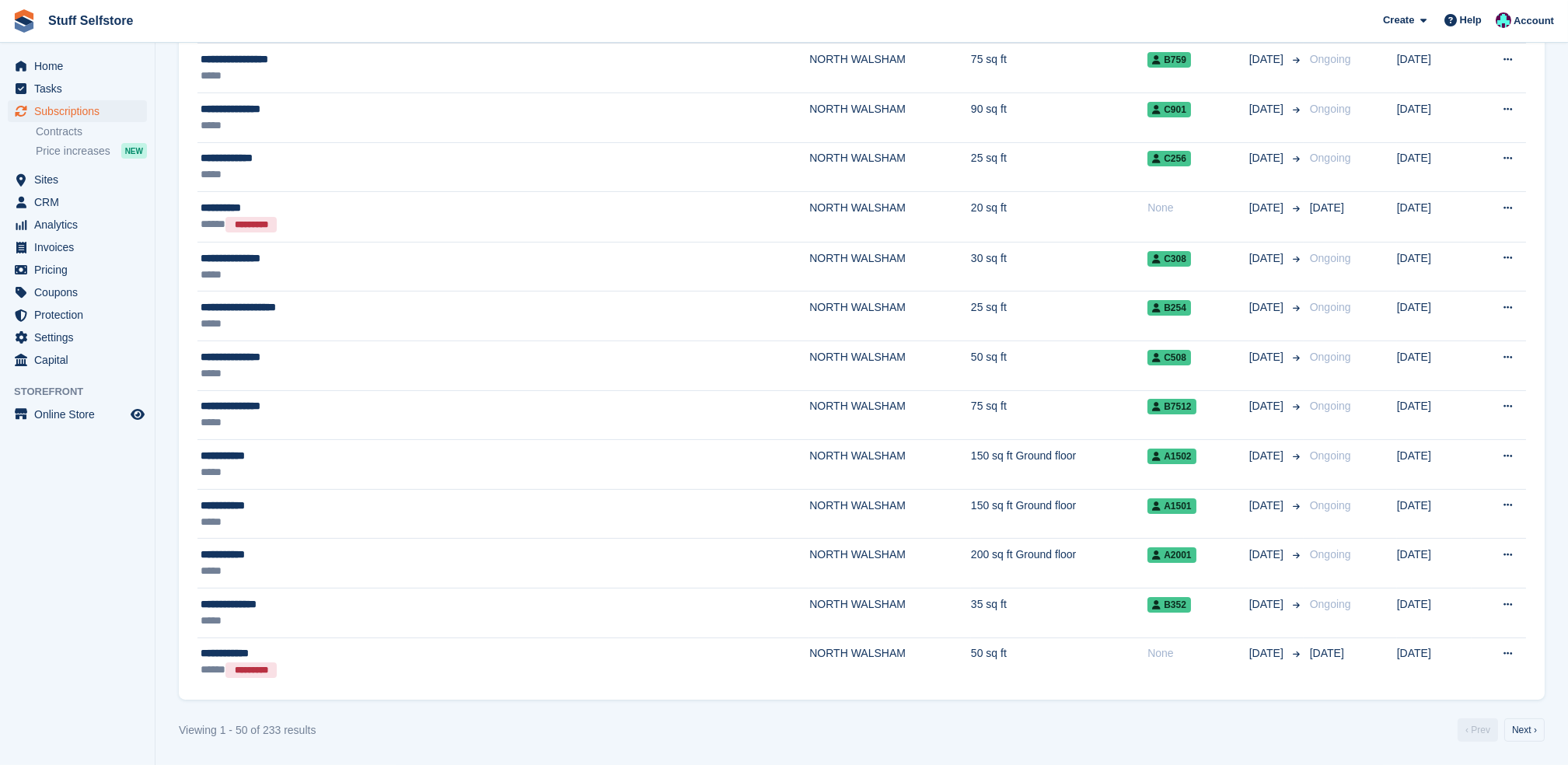
scroll to position [1555, 0]
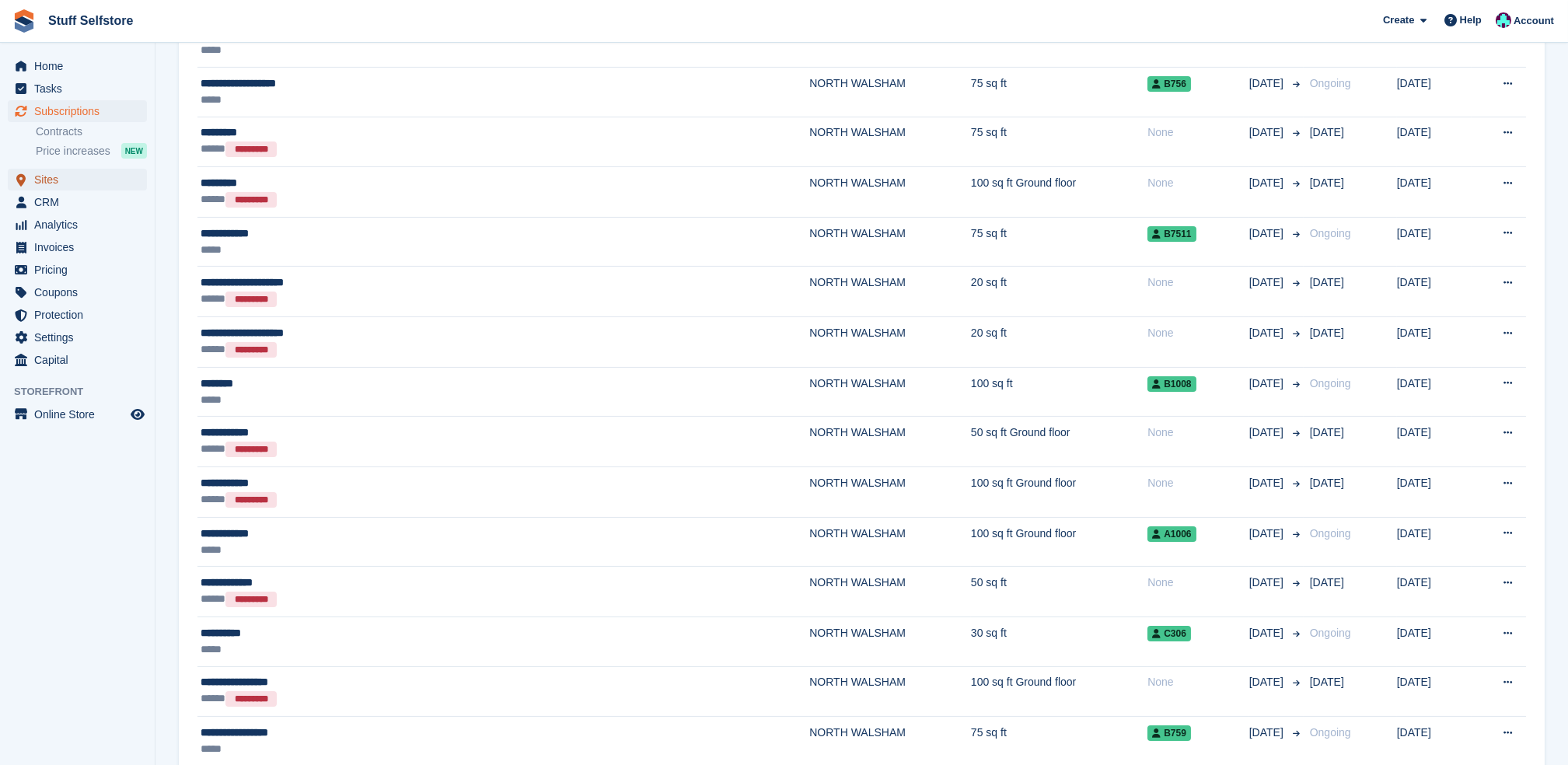
click at [84, 185] on span "Sites" at bounding box center [81, 180] width 93 height 22
click at [102, 63] on span "Home" at bounding box center [81, 66] width 93 height 22
